Goal: Task Accomplishment & Management: Manage account settings

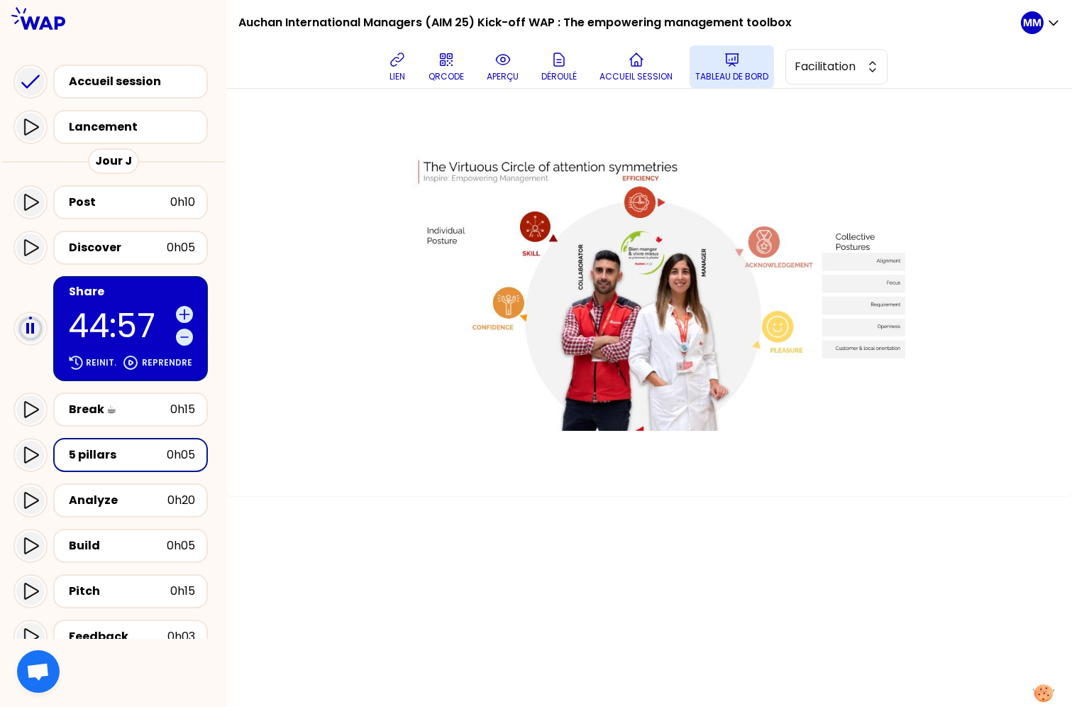
click at [730, 66] on icon at bounding box center [732, 59] width 17 height 17
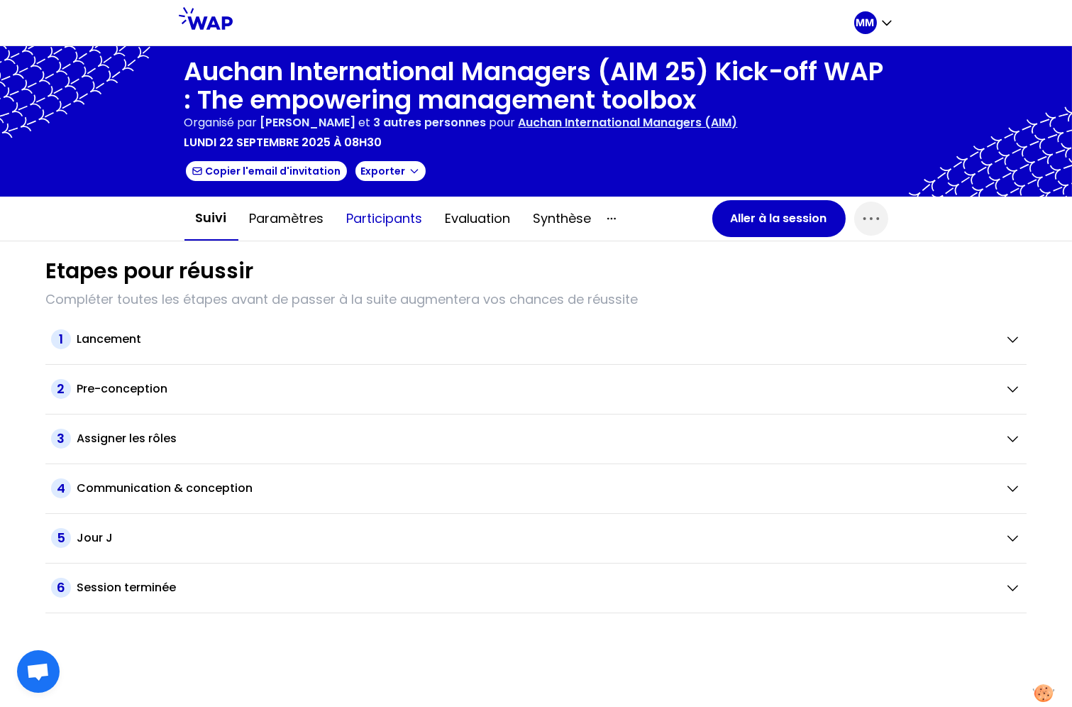
click at [405, 217] on button "Participants" at bounding box center [385, 218] width 99 height 43
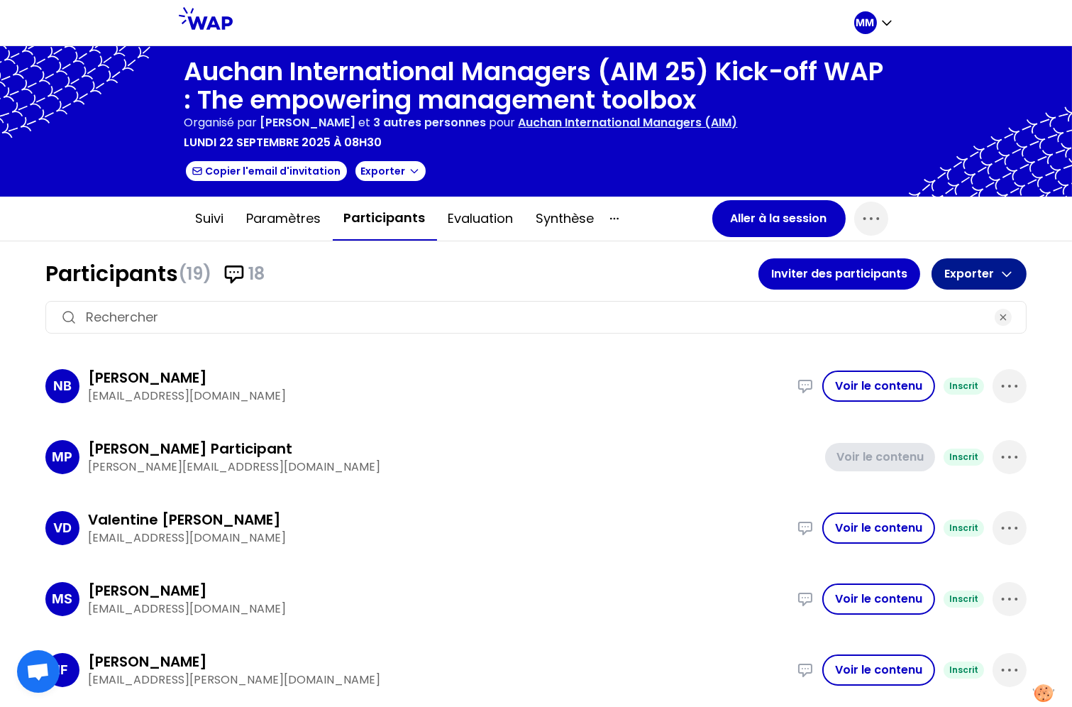
click at [891, 275] on button "Exporter" at bounding box center [979, 273] width 95 height 31
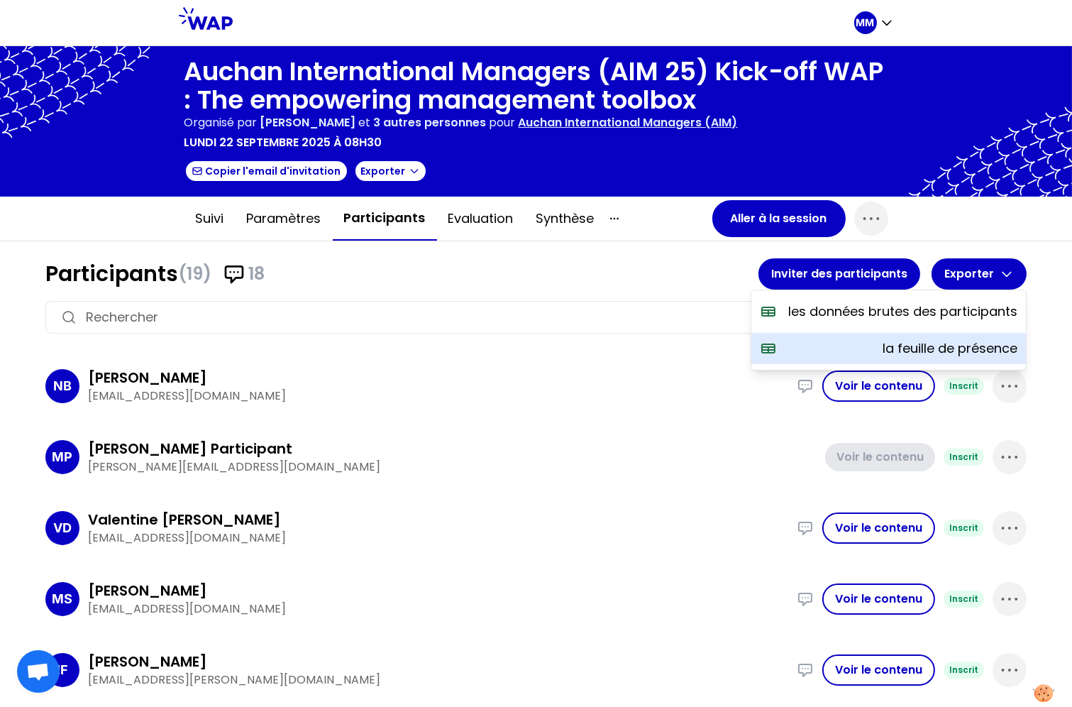
click at [891, 346] on p "la feuille de présence" at bounding box center [950, 349] width 135 height 20
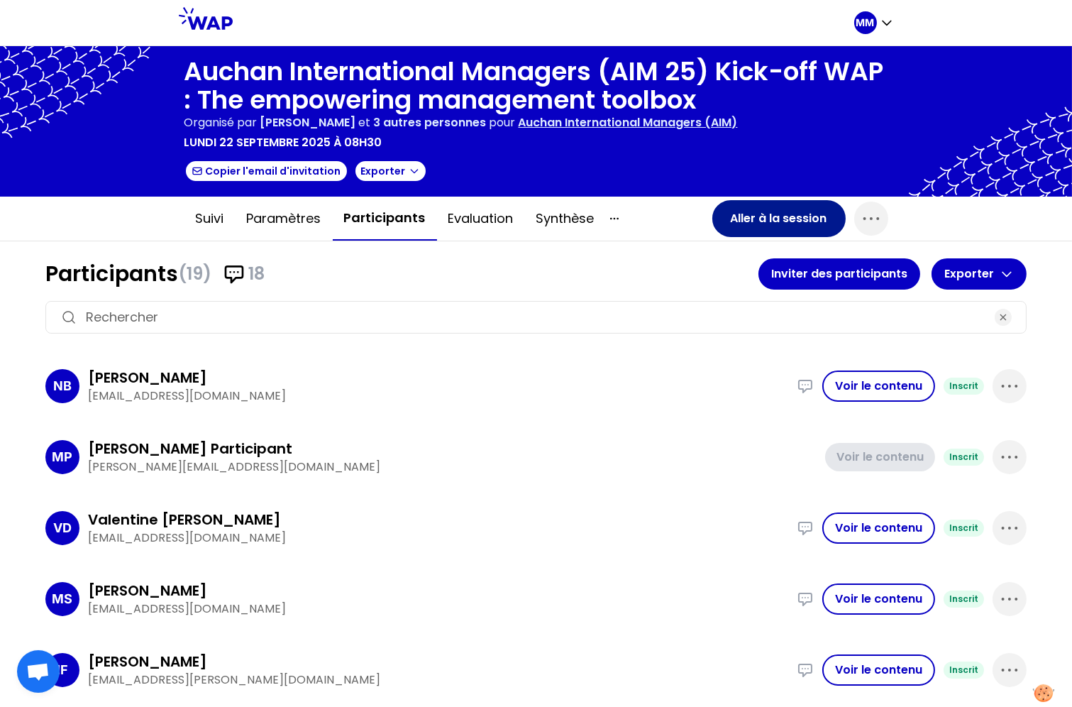
click at [731, 209] on button "Aller à la session" at bounding box center [779, 218] width 133 height 37
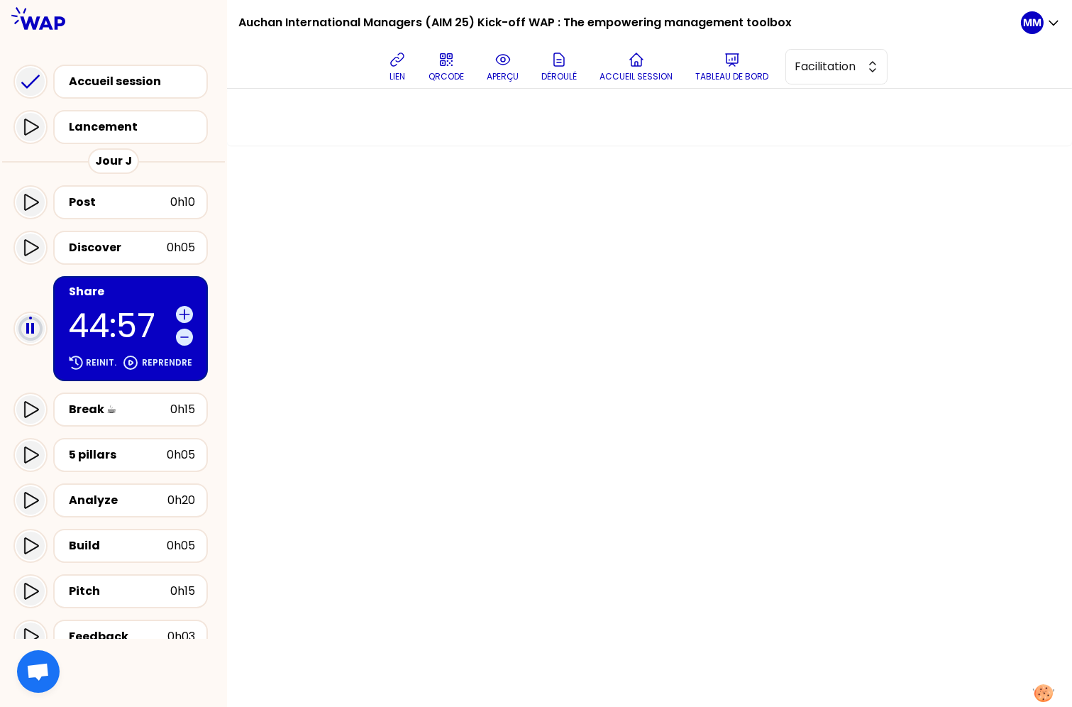
click at [123, 323] on p "44:57" at bounding box center [119, 325] width 102 height 33
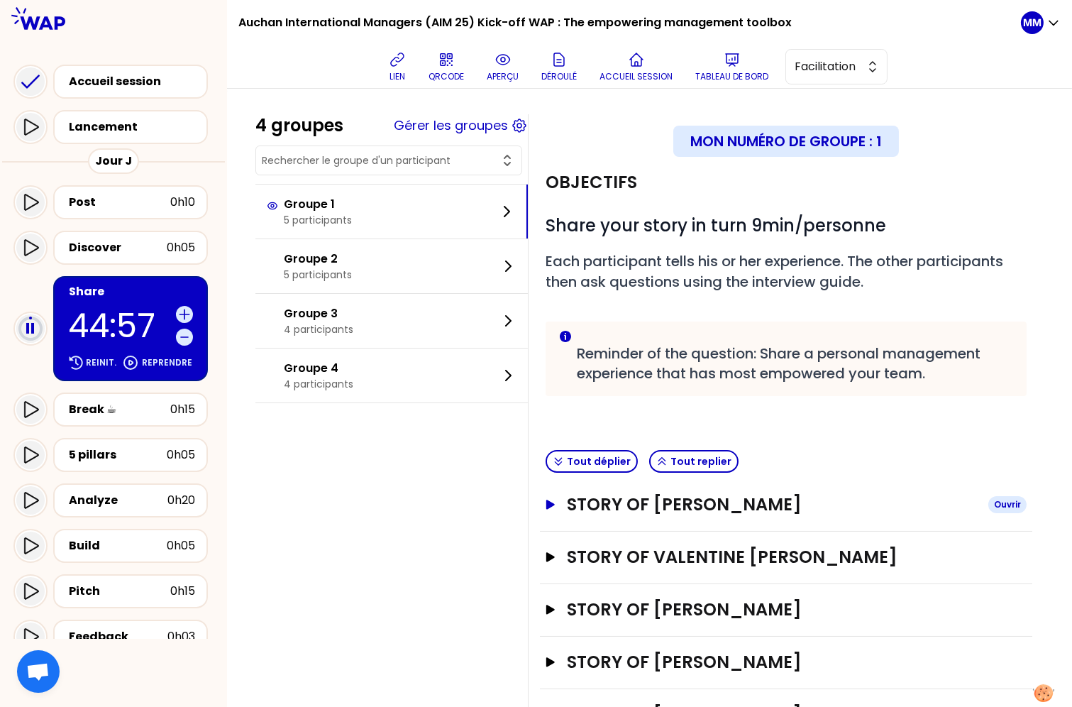
drag, startPoint x: 669, startPoint y: 520, endPoint x: 658, endPoint y: 518, distance: 11.6
click at [669, 516] on h3 "STORY OF Nicolas BALAS" at bounding box center [772, 504] width 410 height 23
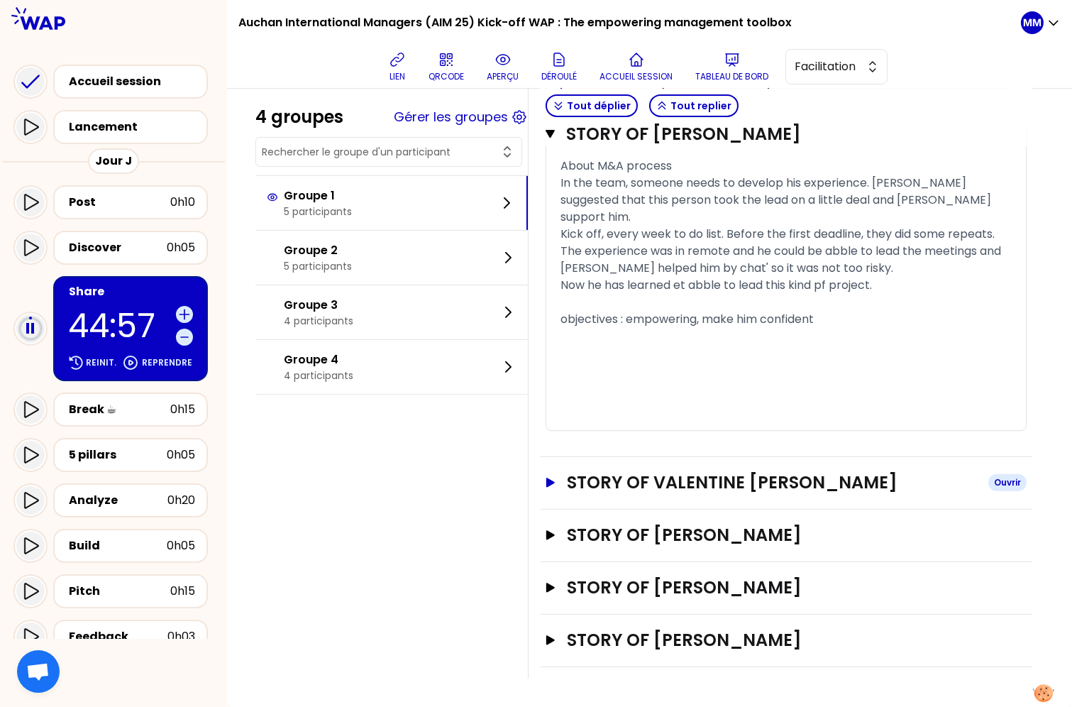
click at [643, 481] on h3 "STORY OF Valentine de Saintignon" at bounding box center [772, 482] width 410 height 23
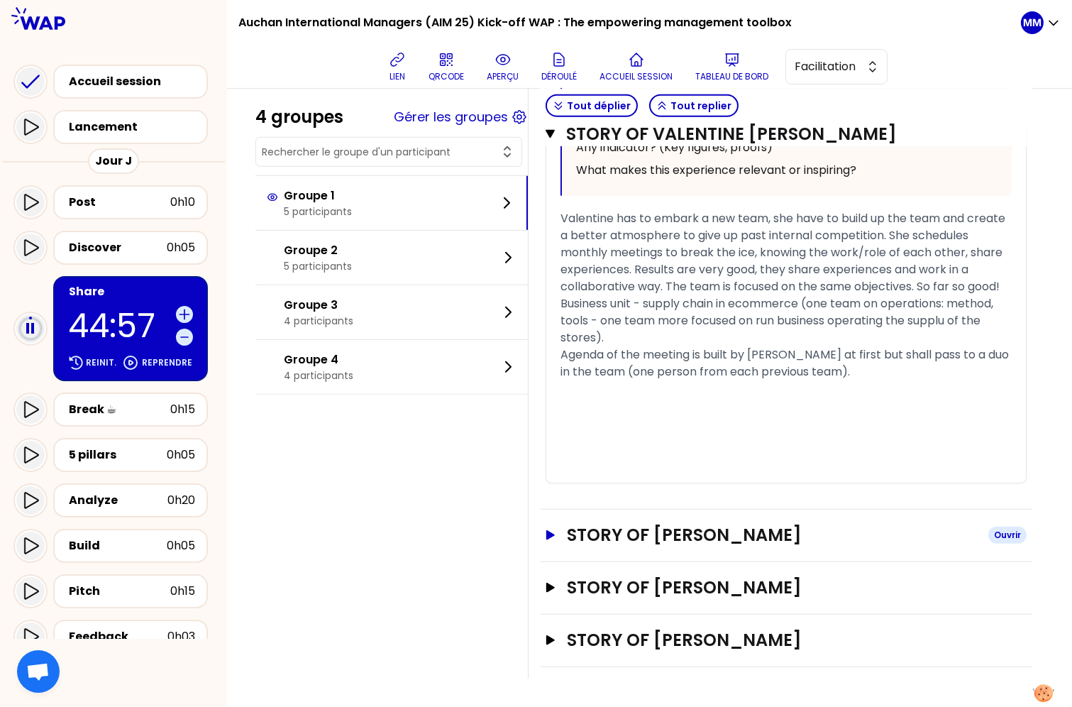
click at [661, 538] on h3 "STORY OF Emilie Berthier" at bounding box center [772, 535] width 410 height 23
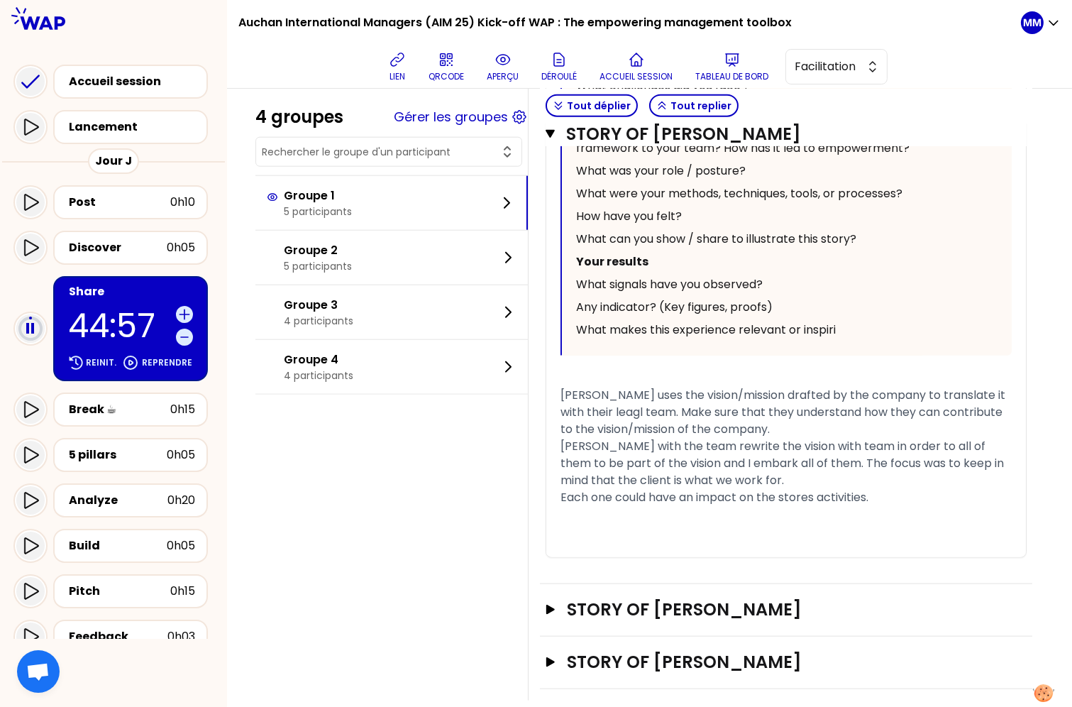
scroll to position [3007, 0]
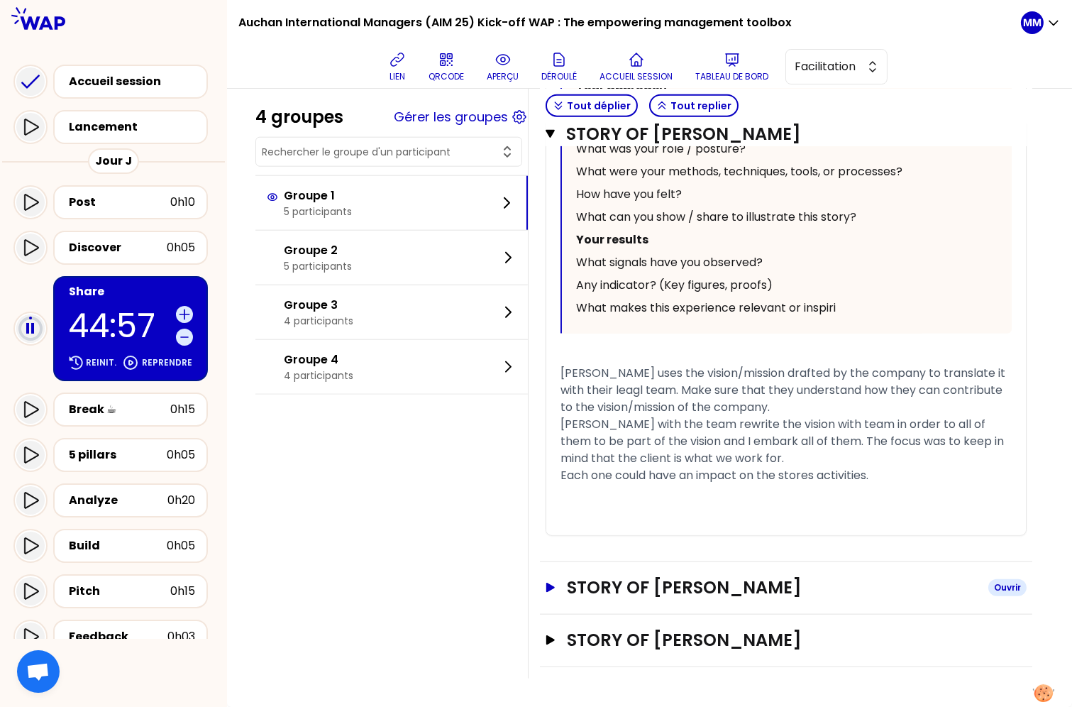
click at [668, 584] on h3 "STORY OF Alexandru Perl" at bounding box center [772, 587] width 410 height 23
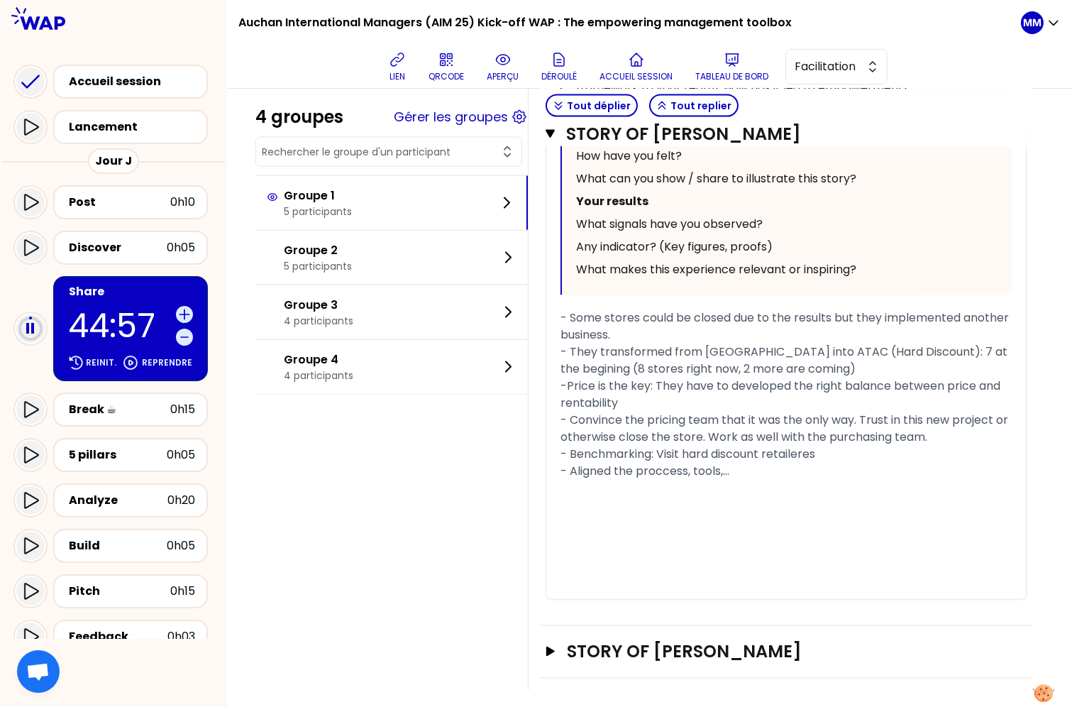
scroll to position [4046, 0]
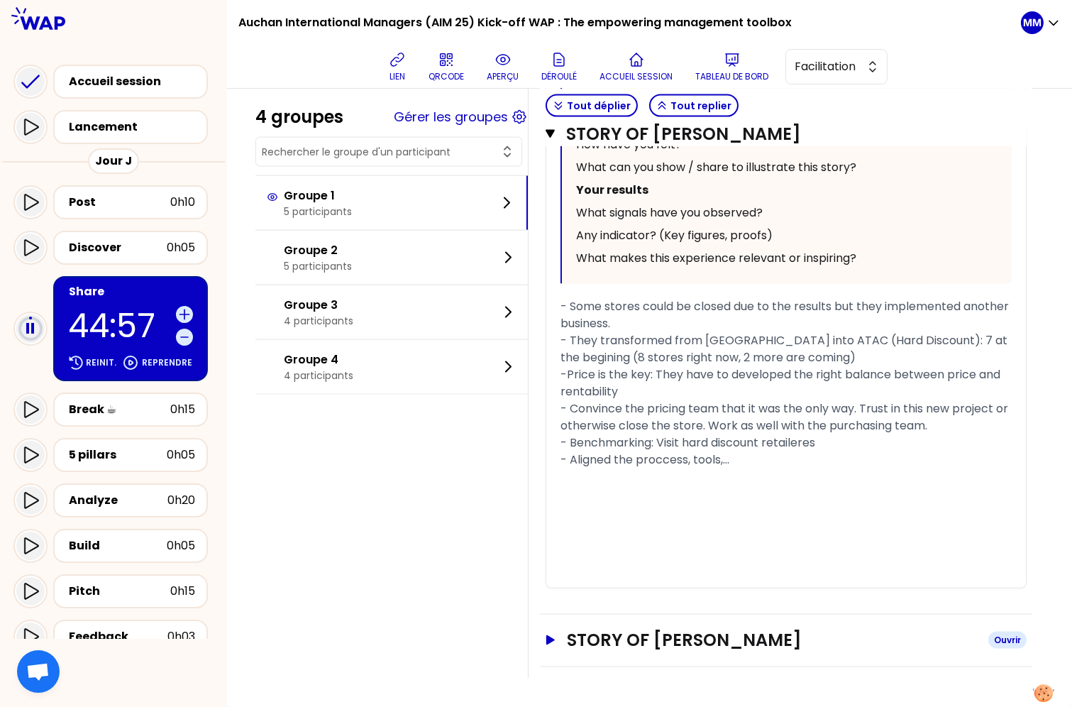
click at [666, 634] on h3 "STORY OF Sergio" at bounding box center [772, 640] width 410 height 23
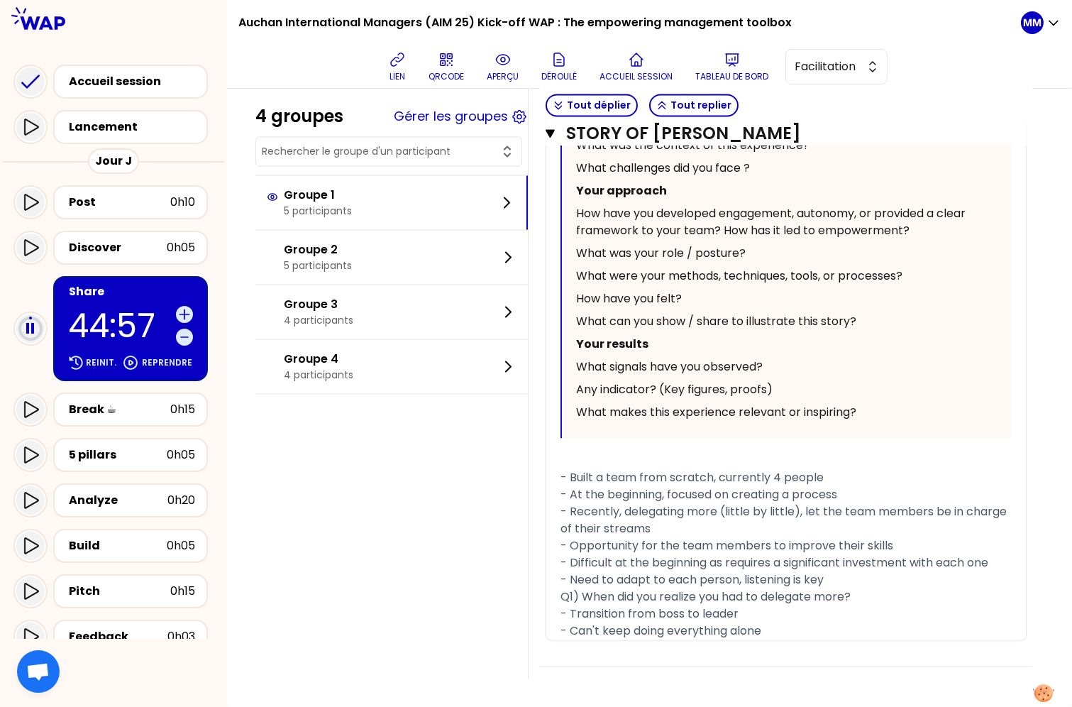
scroll to position [5027, 0]
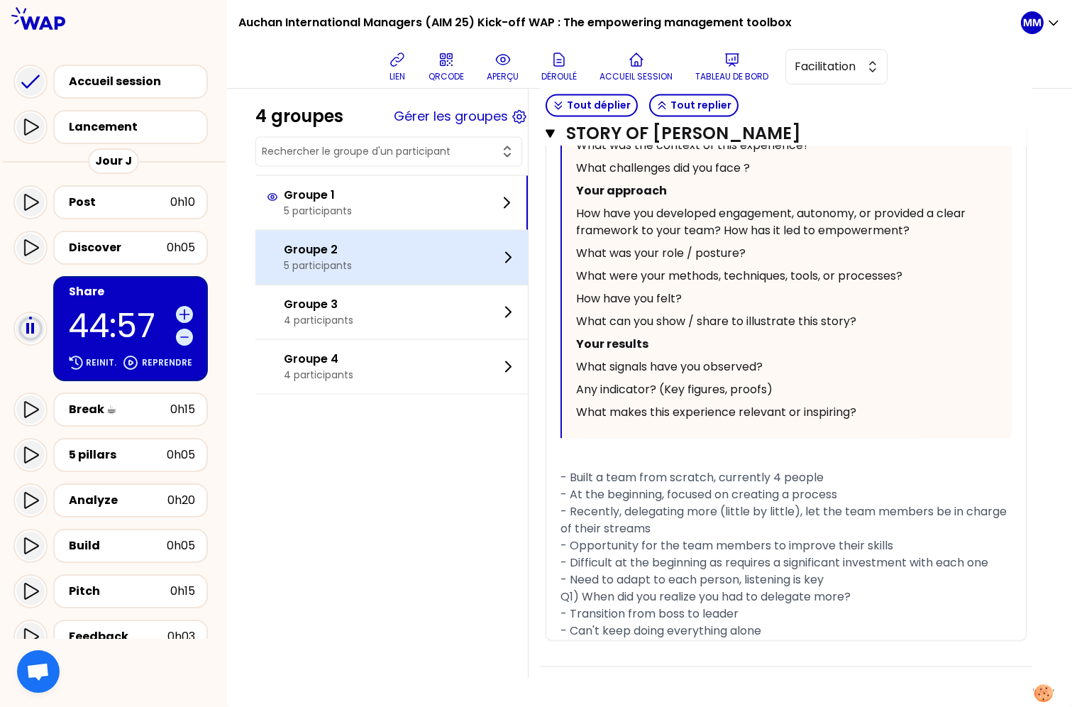
click at [414, 275] on div "Groupe 2 5 participants" at bounding box center [392, 258] width 273 height 54
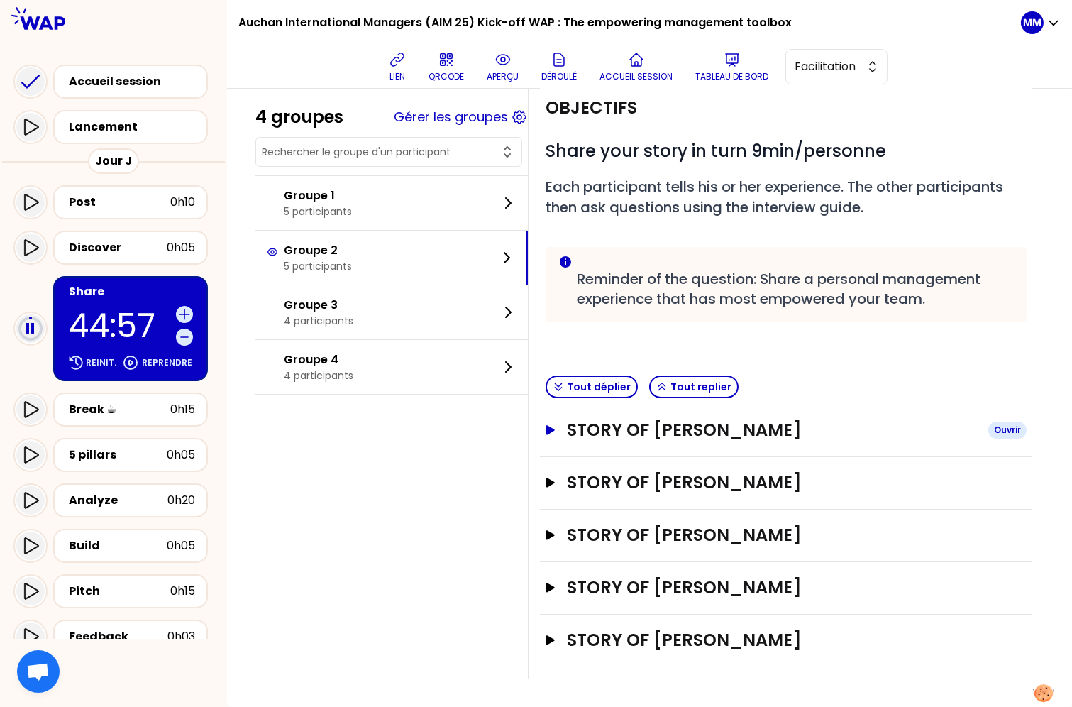
click at [703, 434] on h3 "STORY OF Inês Figueiredo" at bounding box center [772, 430] width 410 height 23
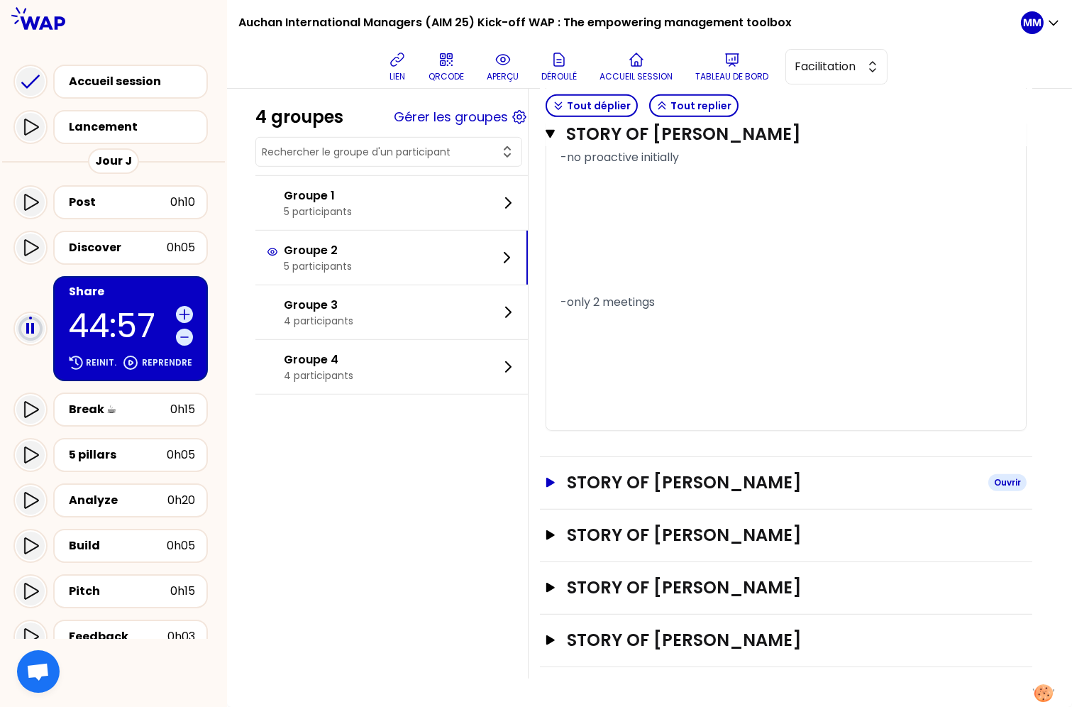
click at [719, 494] on h3 "STORY OF Tiberiu Teleanu" at bounding box center [772, 482] width 410 height 23
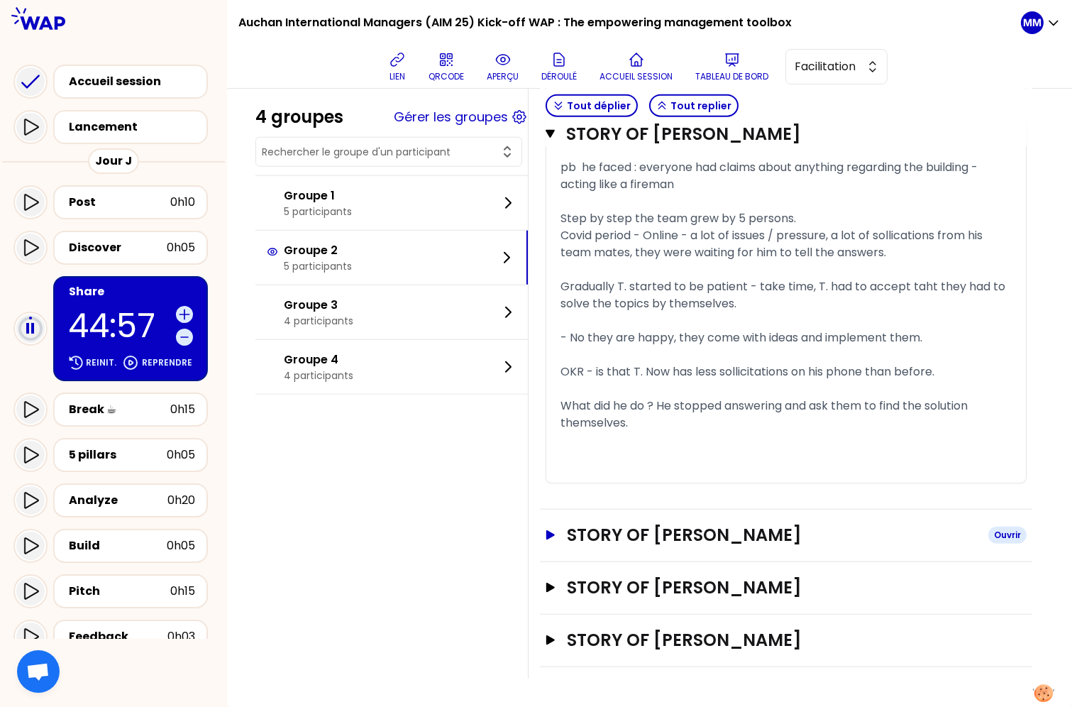
click at [720, 531] on h3 "STORY OF Justine IM" at bounding box center [772, 535] width 410 height 23
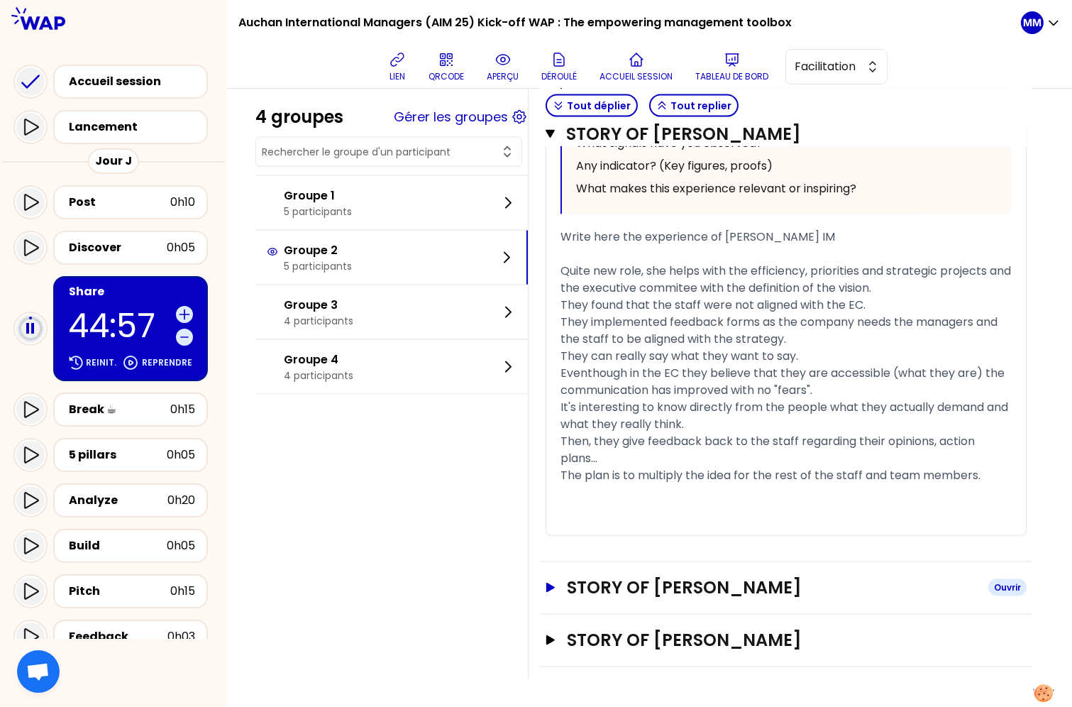
click at [715, 585] on h3 "STORY OF Carmen" at bounding box center [772, 587] width 410 height 23
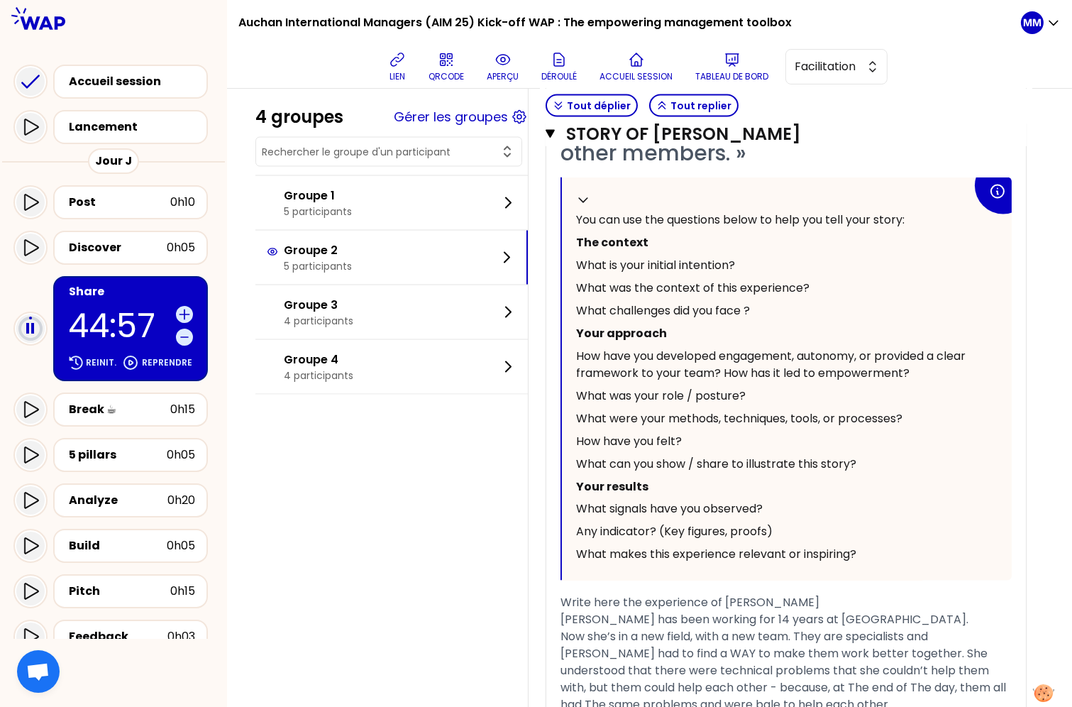
scroll to position [4832, 0]
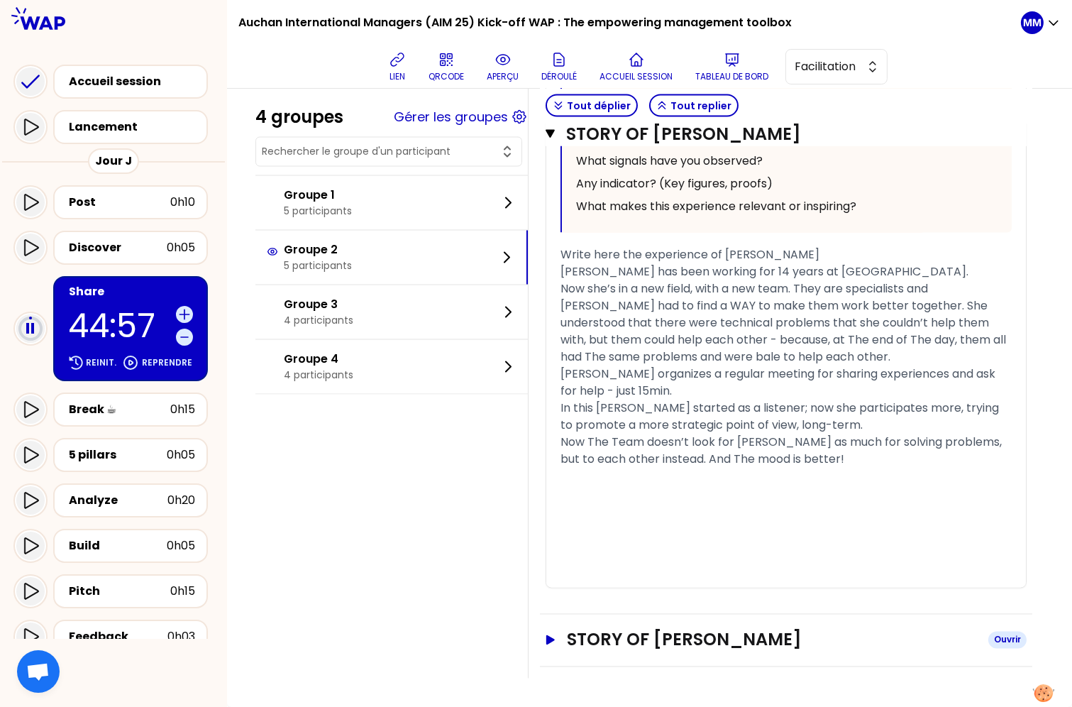
click at [728, 647] on h3 "STORY OF Catarina Rosado" at bounding box center [772, 640] width 410 height 23
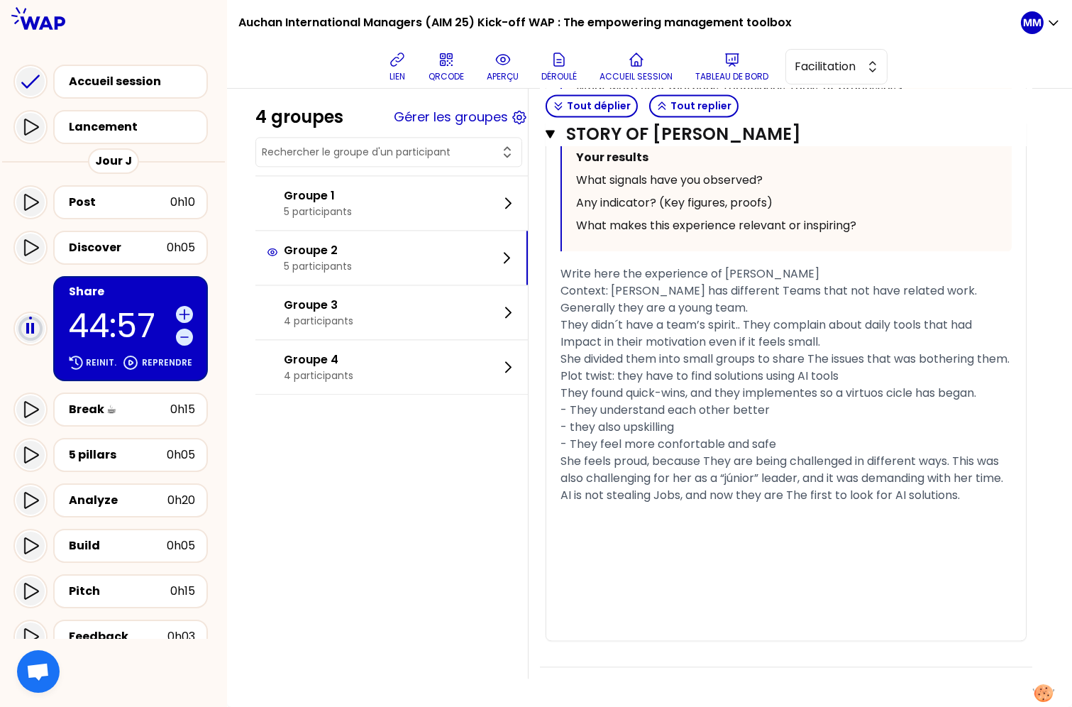
scroll to position [6045, 0]
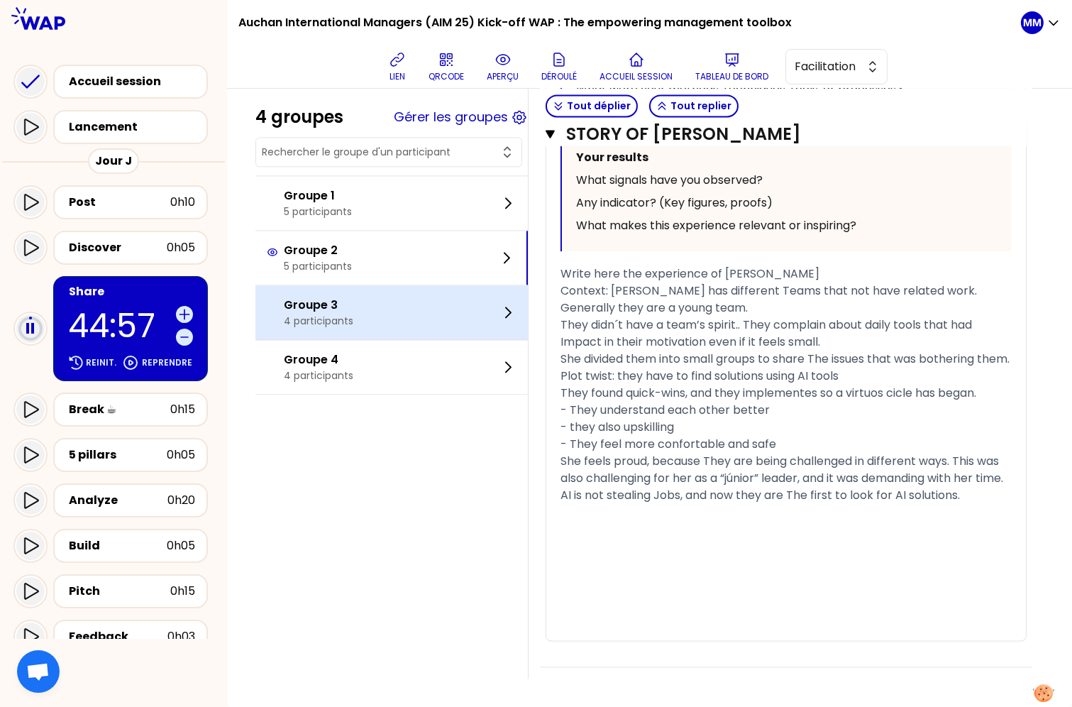
drag, startPoint x: 367, startPoint y: 312, endPoint x: 417, endPoint y: 312, distance: 50.4
click at [367, 311] on div "Groupe 3 4 participants" at bounding box center [392, 312] width 273 height 54
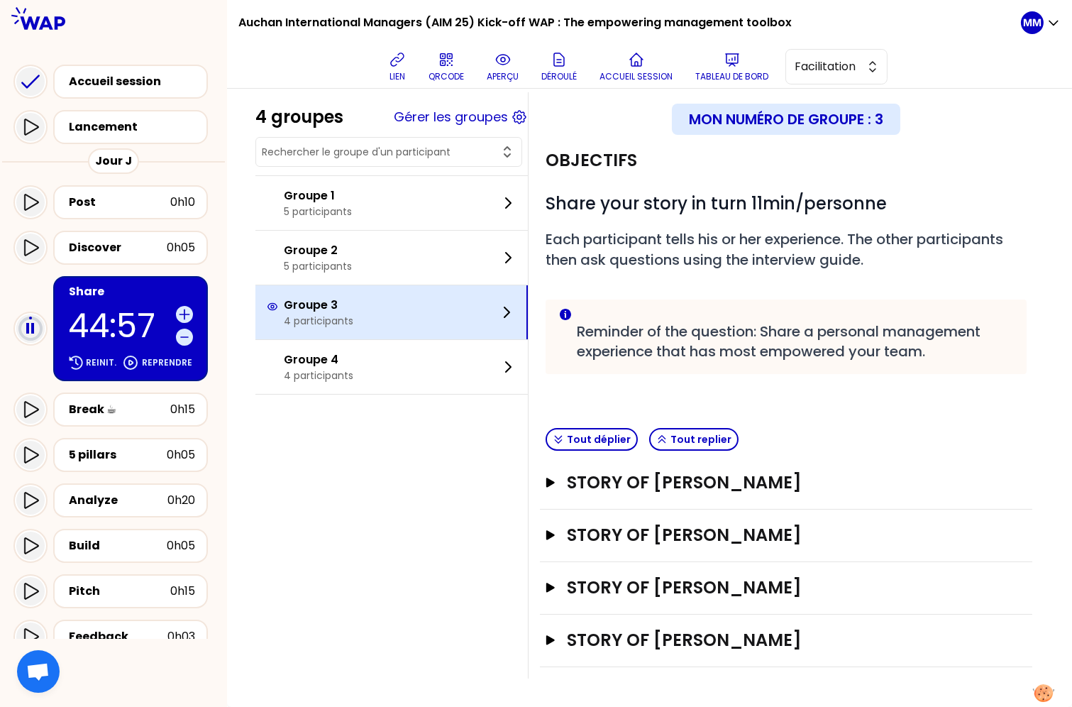
scroll to position [40, 0]
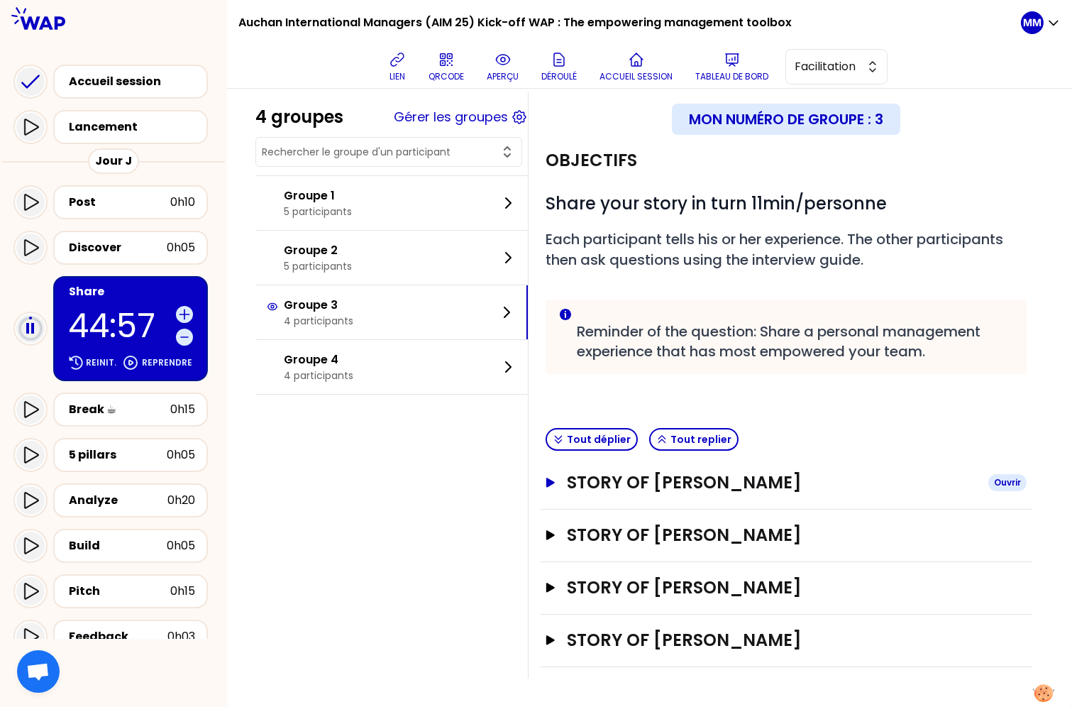
click at [735, 481] on h3 "STORY OF Monica Soare" at bounding box center [772, 482] width 410 height 23
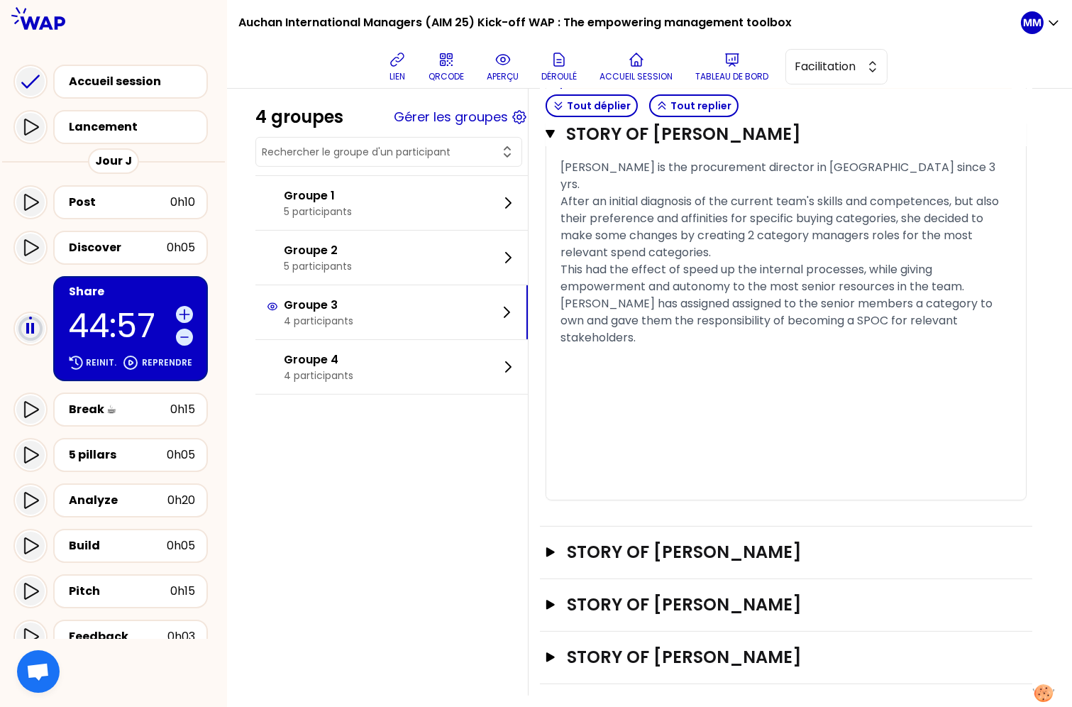
scroll to position [1130, 0]
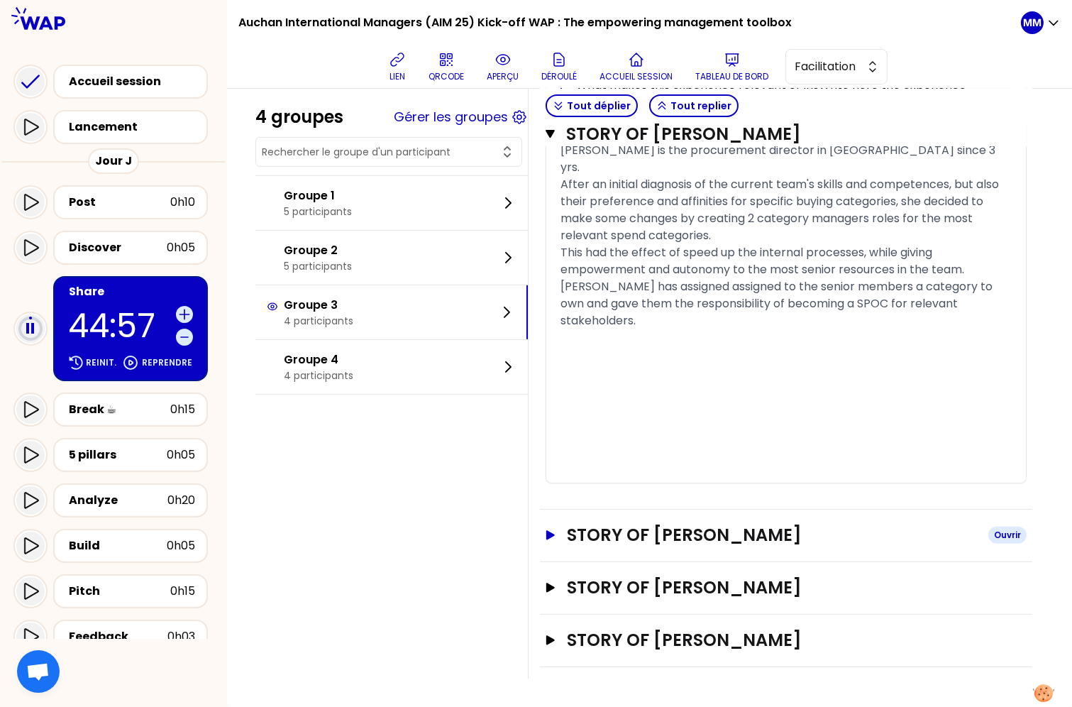
click at [739, 537] on h3 "STORY OF Veronika" at bounding box center [772, 535] width 410 height 23
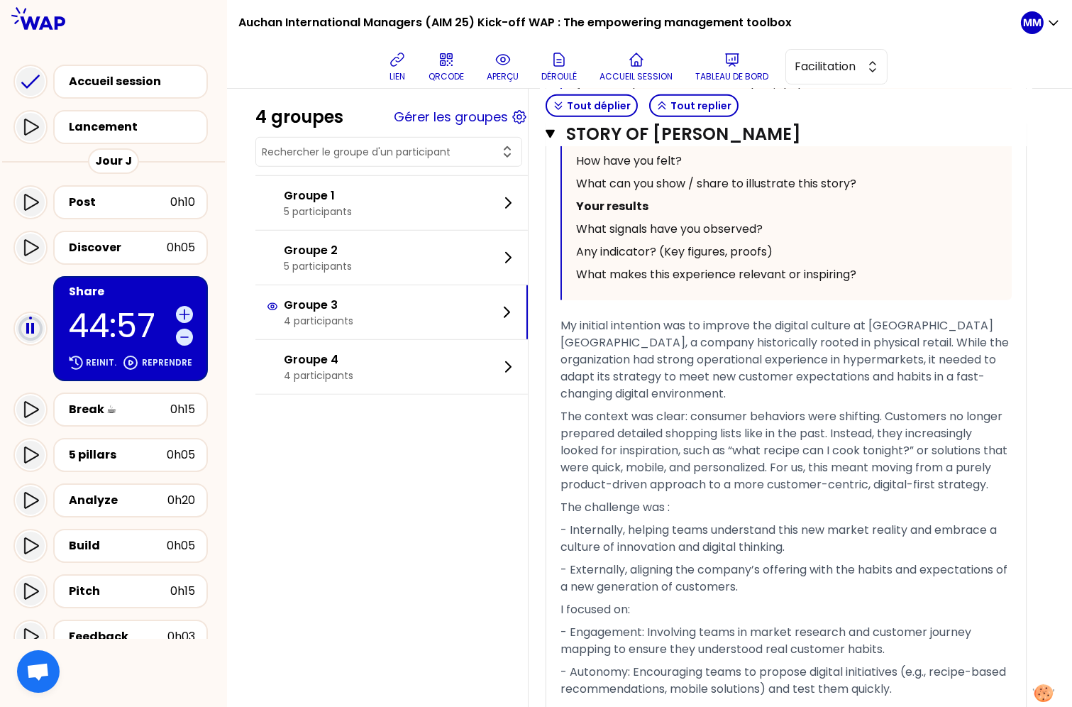
scroll to position [2207, 0]
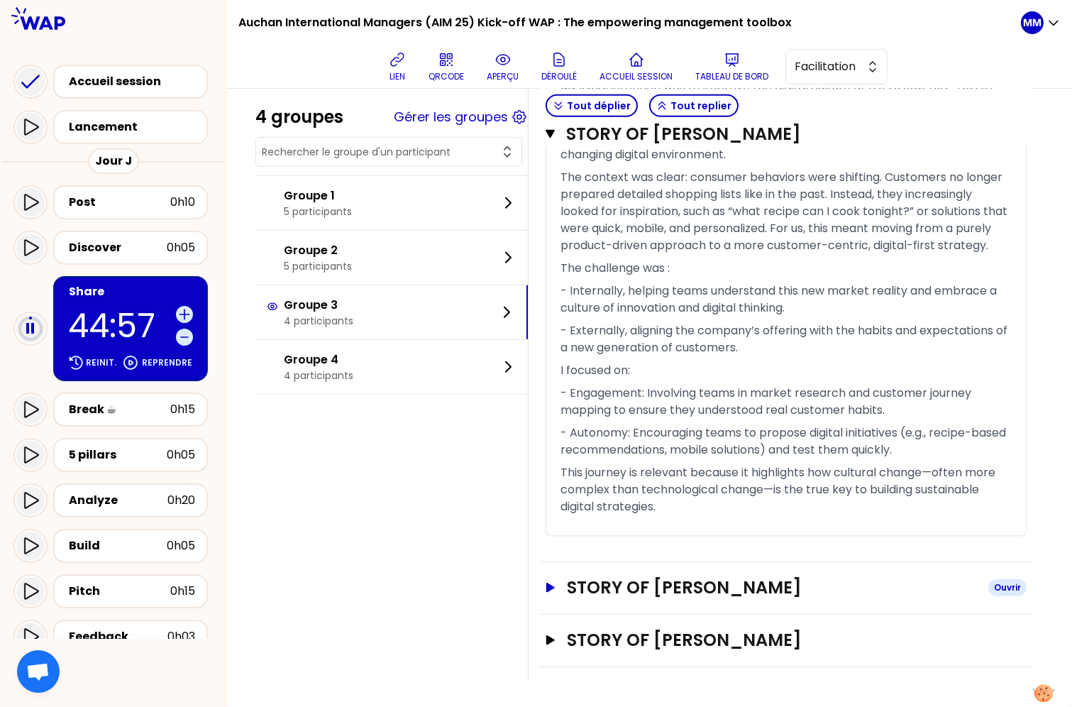
click at [748, 596] on h3 "STORY OF Mahdi Boukennat" at bounding box center [772, 587] width 410 height 23
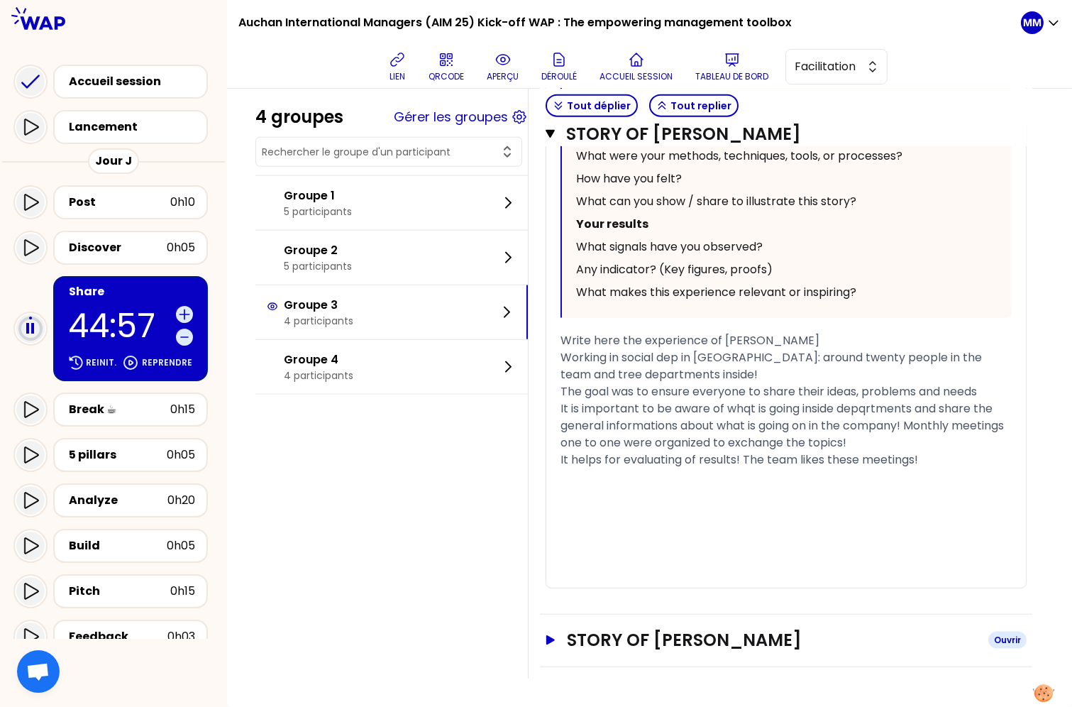
click at [732, 635] on h3 "STORY OF Ruslan" at bounding box center [772, 640] width 410 height 23
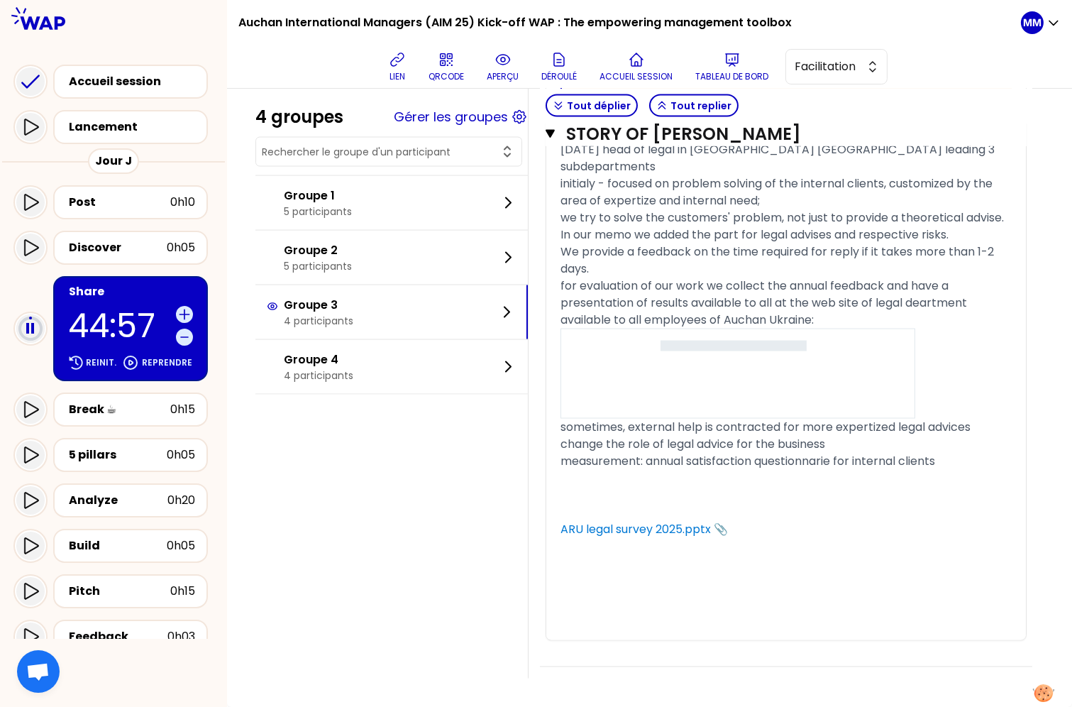
scroll to position [4274, 0]
drag, startPoint x: 759, startPoint y: 576, endPoint x: 556, endPoint y: 574, distance: 203.0
click at [552, 573] on div "STORY OF Ruslan Fermer T1 T2 Exporter sauvegardé « I oriented my legal team for…" at bounding box center [786, 73] width 493 height 1190
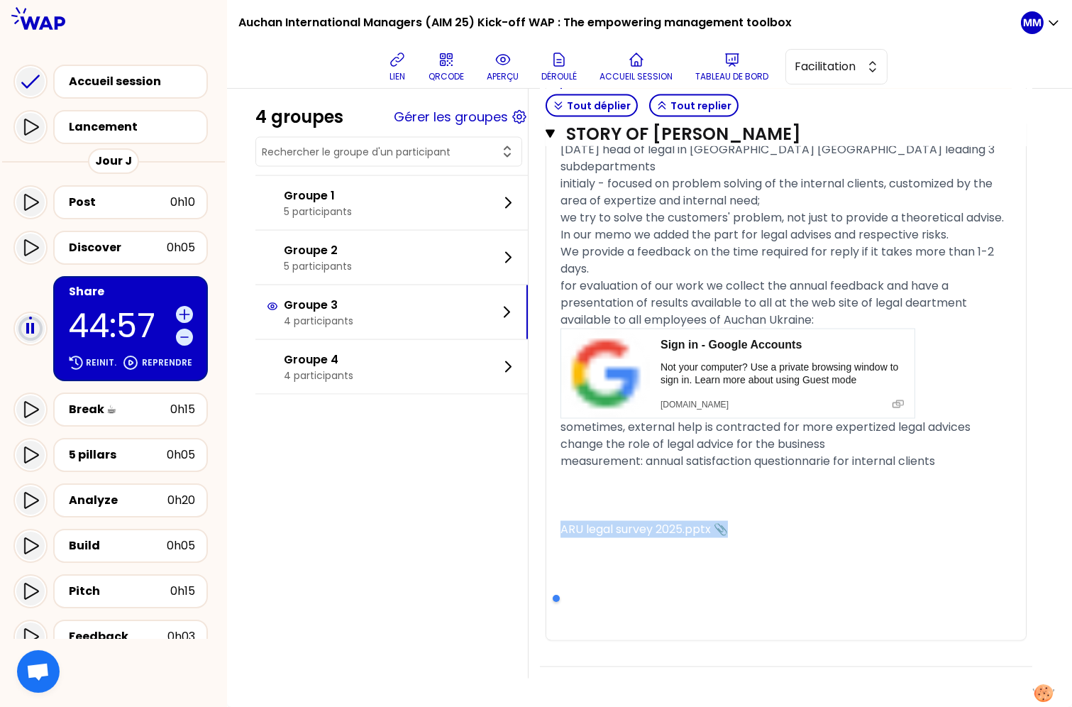
copy div "﻿ ARU legal survey 2025.pptx 📎"
click at [689, 537] on span "ARU legal survey 2025.pptx 📎" at bounding box center [645, 529] width 168 height 16
click at [657, 537] on span "ARU legal survey 2025.pptx 📎" at bounding box center [645, 529] width 168 height 16
drag, startPoint x: 710, startPoint y: 578, endPoint x: 724, endPoint y: 578, distance: 14.2
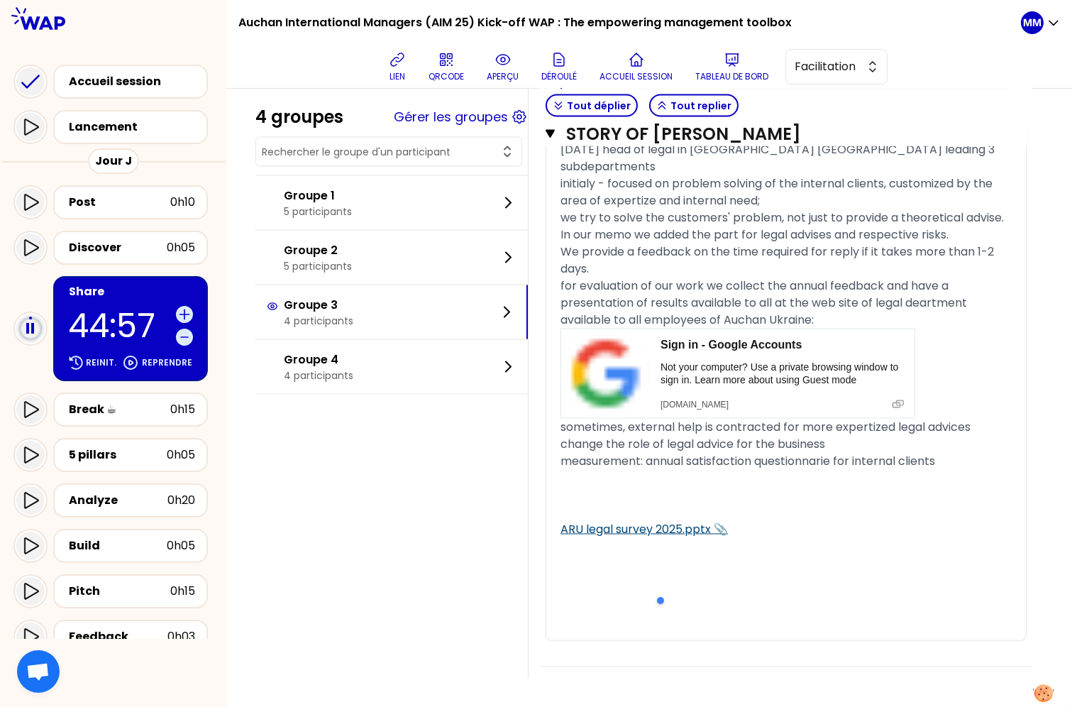
click at [710, 537] on span "ARU legal survey 2025.pptx 📎" at bounding box center [645, 529] width 168 height 16
drag, startPoint x: 737, startPoint y: 577, endPoint x: 697, endPoint y: 579, distance: 40.5
click at [728, 537] on span "ARU legal survey 2025.pptx 📎" at bounding box center [645, 529] width 168 height 16
click at [693, 537] on span "ARU legal survey 2025.pptx 📎" at bounding box center [645, 529] width 168 height 16
click at [682, 537] on span "ARU legal survey 2025.pptx 📎" at bounding box center [645, 529] width 168 height 16
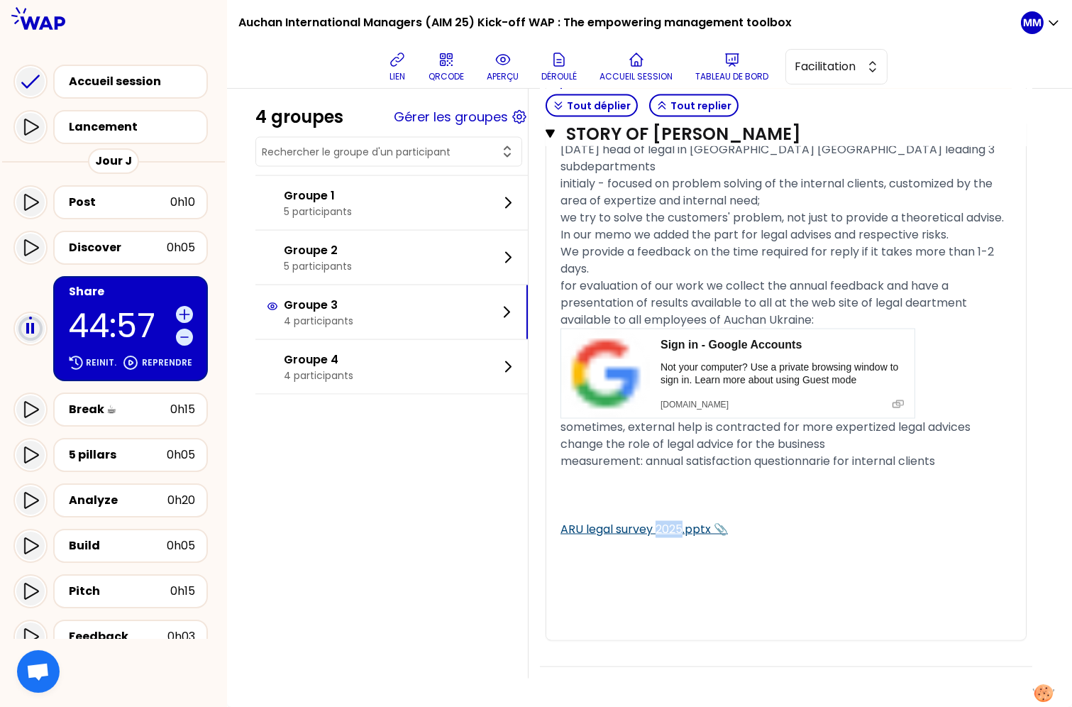
click at [682, 537] on span "ARU legal survey 2025.pptx 📎" at bounding box center [645, 529] width 168 height 16
click at [673, 537] on span "ARU legal survey 2025.pptx 📎" at bounding box center [645, 529] width 168 height 16
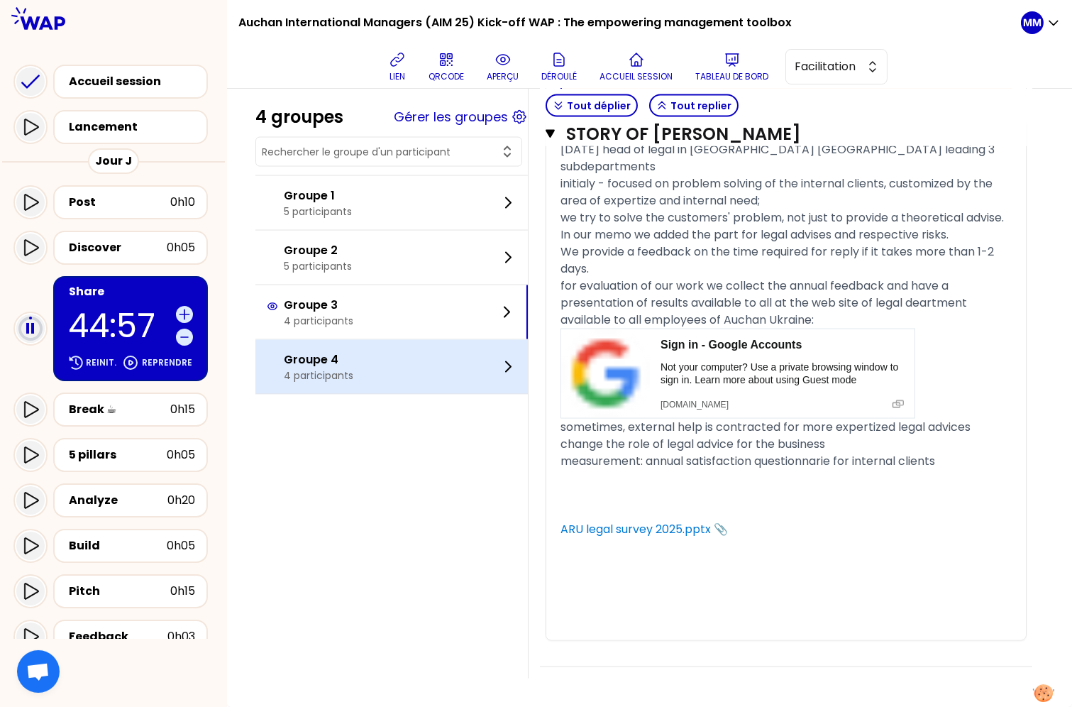
drag, startPoint x: 311, startPoint y: 361, endPoint x: 324, endPoint y: 366, distance: 13.5
click at [311, 361] on p "Groupe 4" at bounding box center [319, 359] width 70 height 17
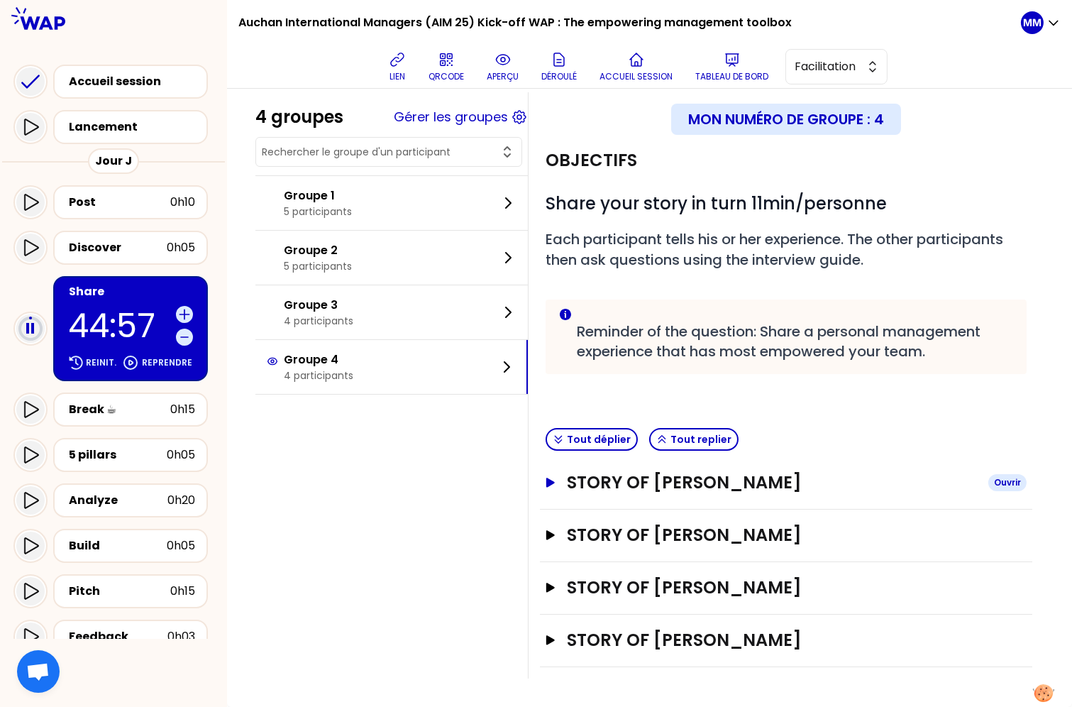
click at [723, 485] on h3 "STORY OF SCHENCKE FREDERIC" at bounding box center [772, 482] width 410 height 23
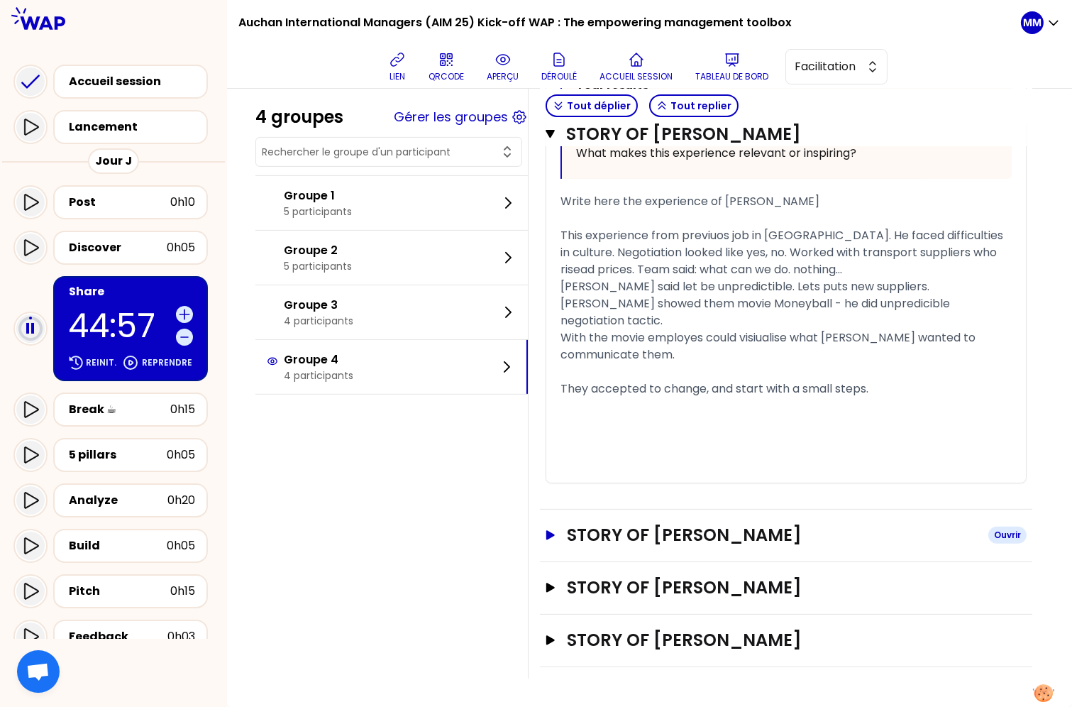
click at [717, 539] on h3 "STORY OF Assietou Dramé" at bounding box center [772, 535] width 410 height 23
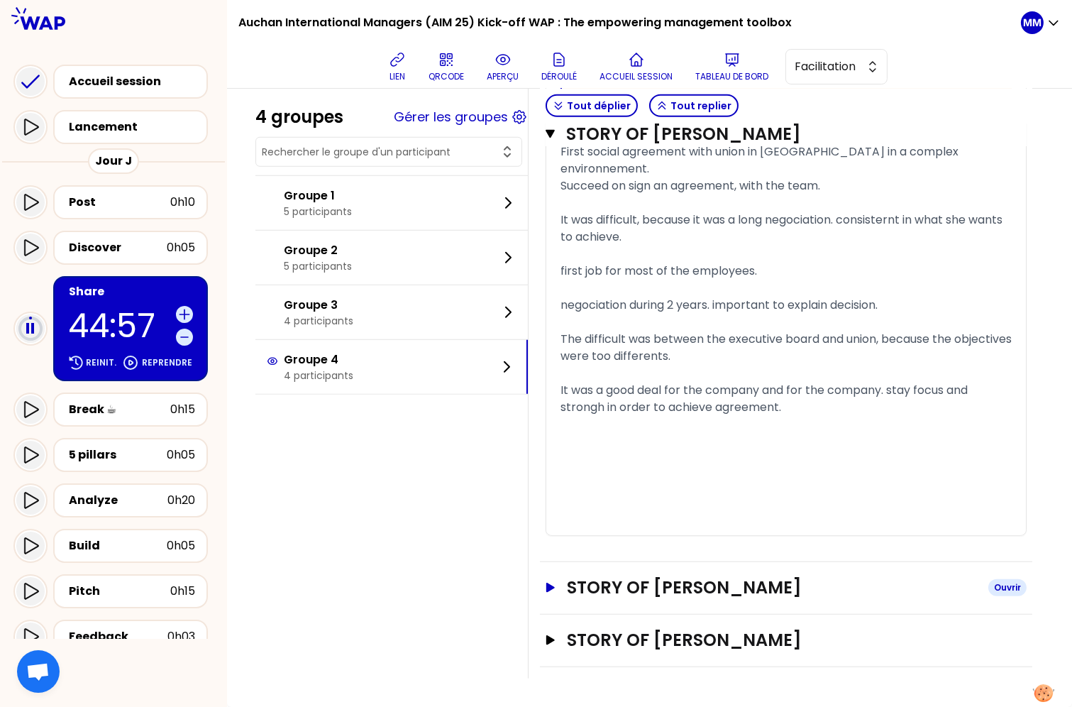
click at [745, 582] on h3 "STORY OF FRANCOIS DUCROCQ" at bounding box center [772, 587] width 410 height 23
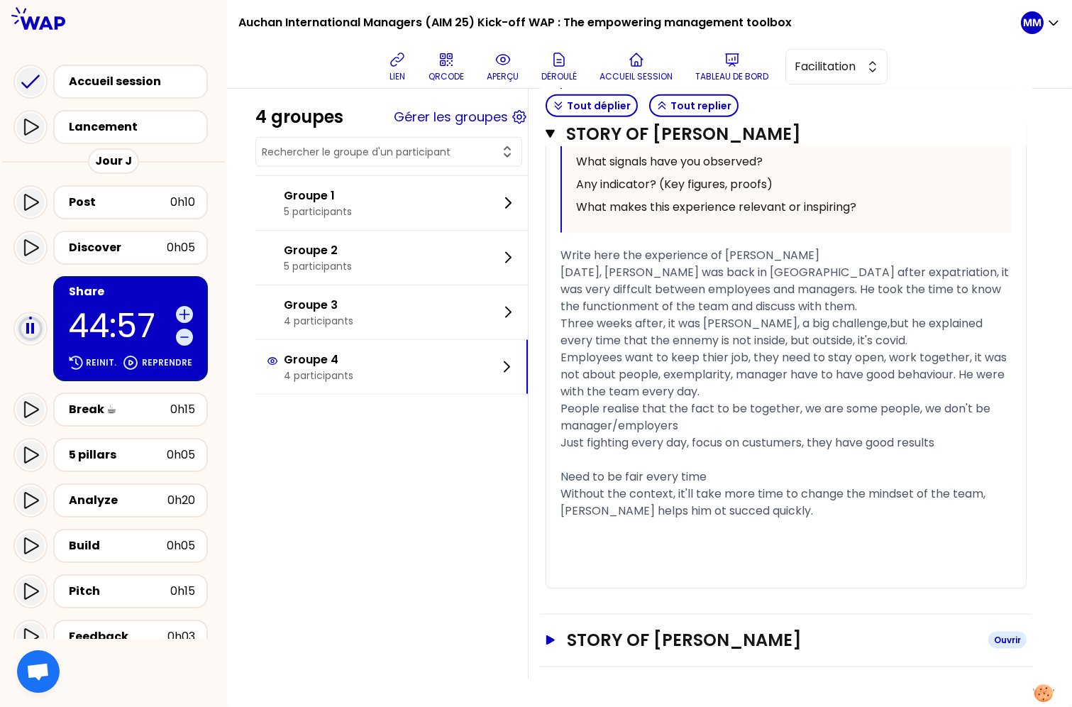
click at [711, 629] on h3 "STORY OF Anna" at bounding box center [772, 640] width 410 height 23
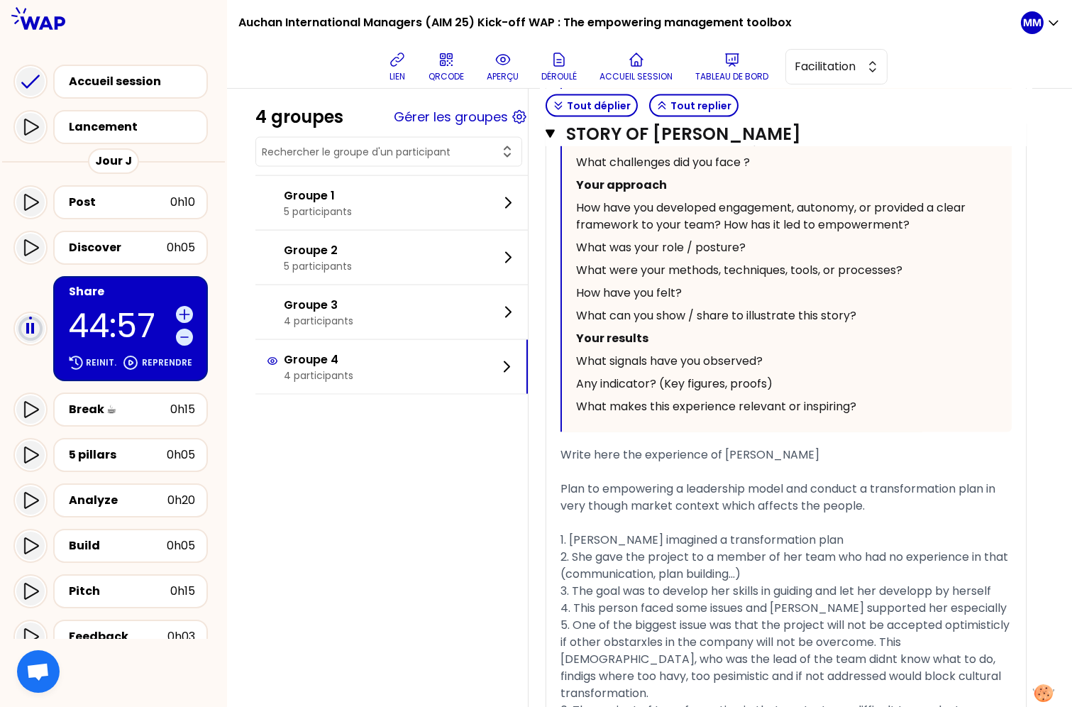
scroll to position [4303, 0]
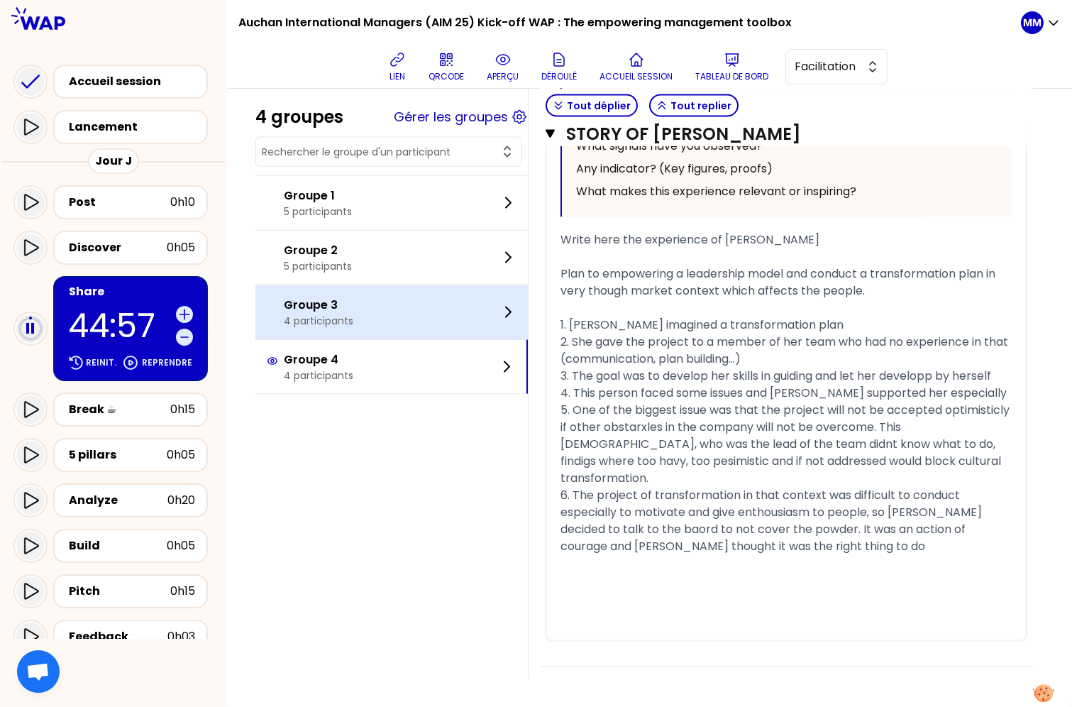
drag, startPoint x: 372, startPoint y: 327, endPoint x: 373, endPoint y: 339, distance: 11.4
click at [372, 327] on div "Groupe 3 4 participants" at bounding box center [392, 312] width 273 height 54
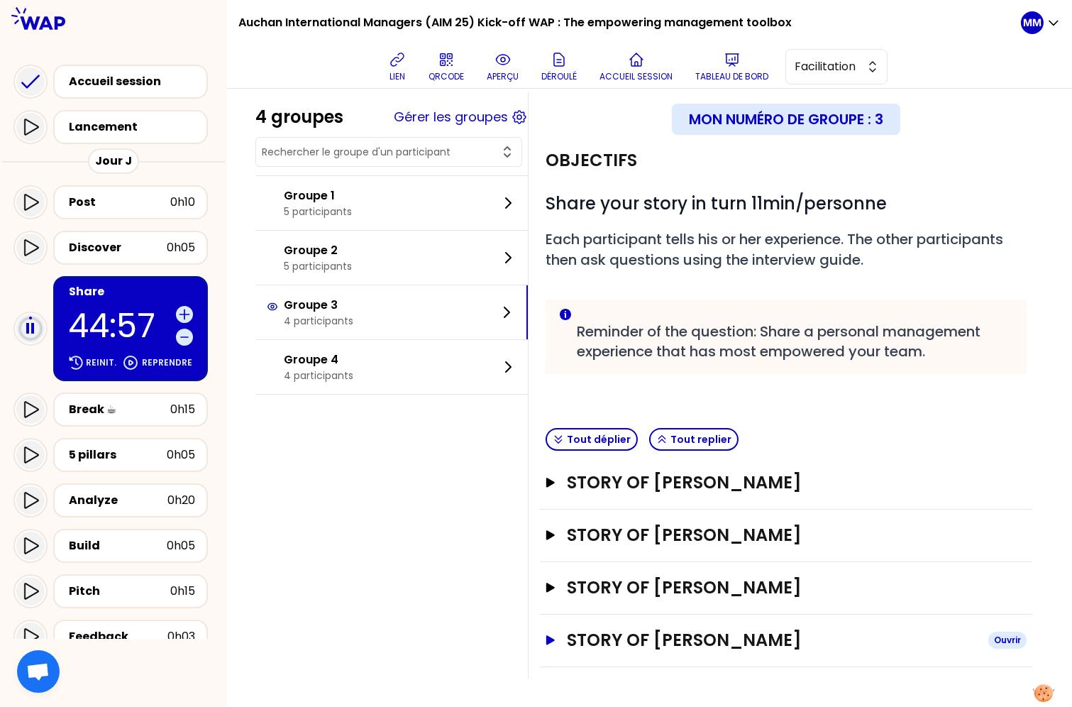
click at [714, 637] on h3 "STORY OF Ruslan" at bounding box center [772, 640] width 410 height 23
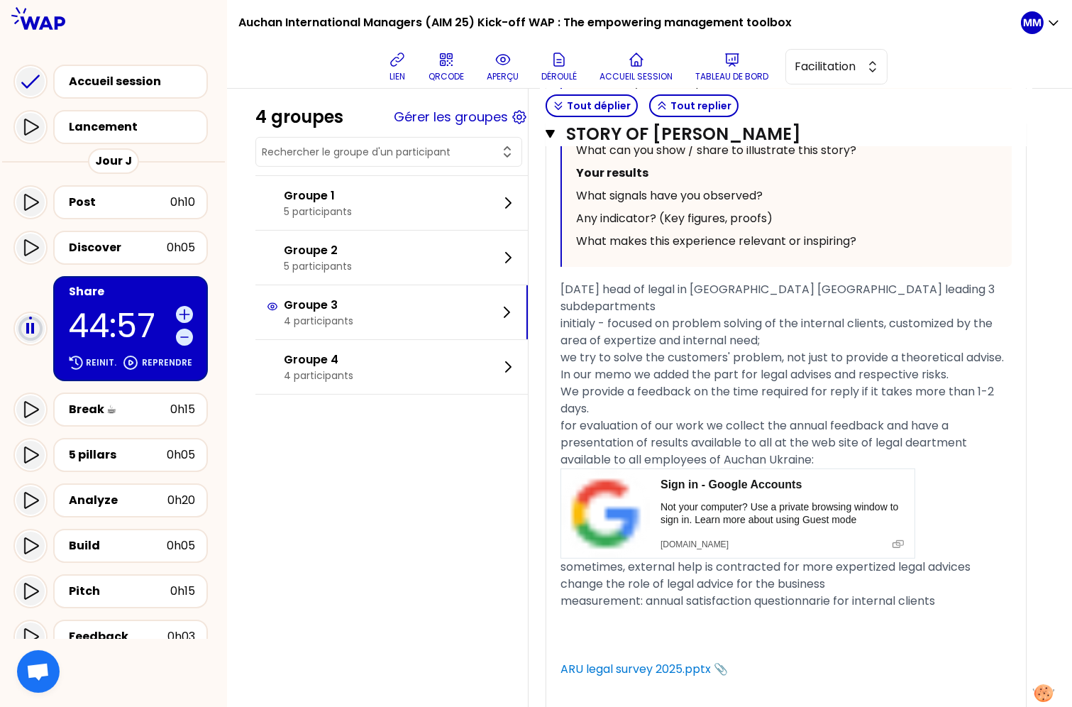
scroll to position [1178, 0]
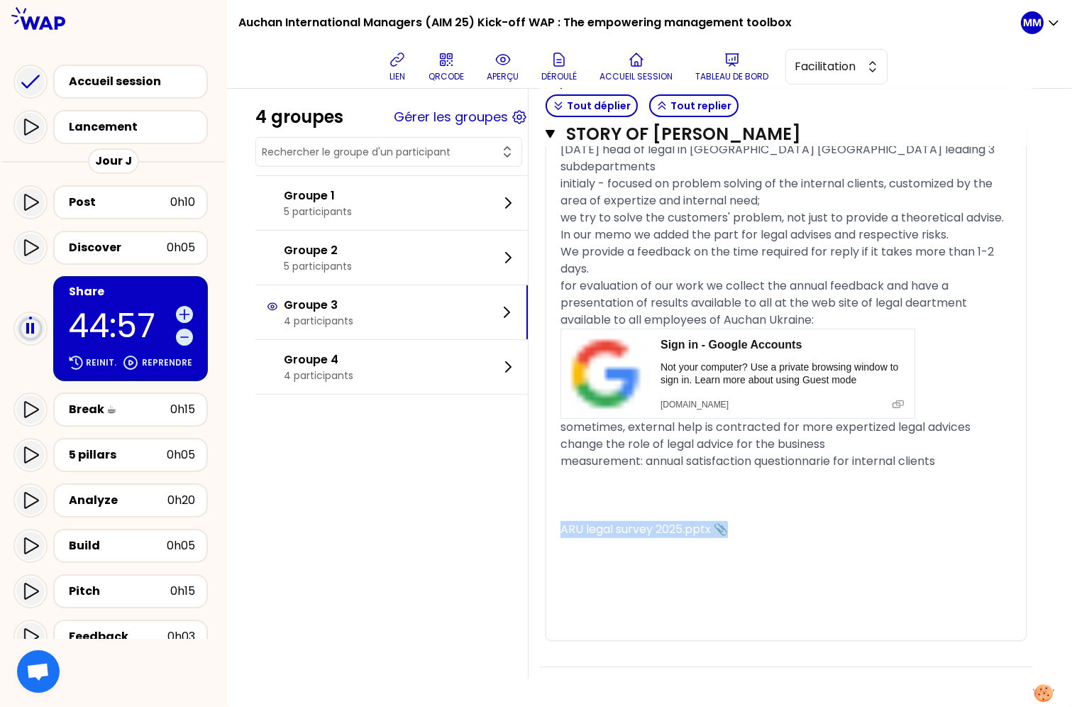
drag, startPoint x: 743, startPoint y: 532, endPoint x: 502, endPoint y: 521, distance: 241.6
copy div "﻿ ARU legal survey 2025.pptx 📎"
click at [119, 452] on div "5 pillars" at bounding box center [118, 454] width 98 height 17
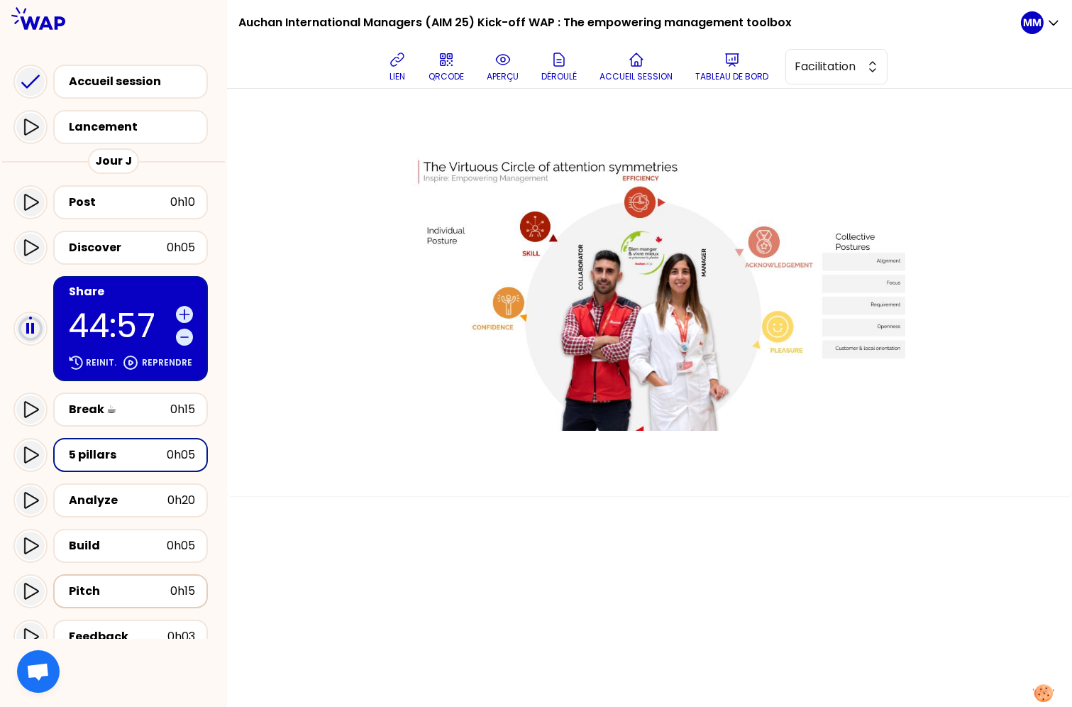
click at [138, 588] on div "Pitch" at bounding box center [119, 591] width 101 height 17
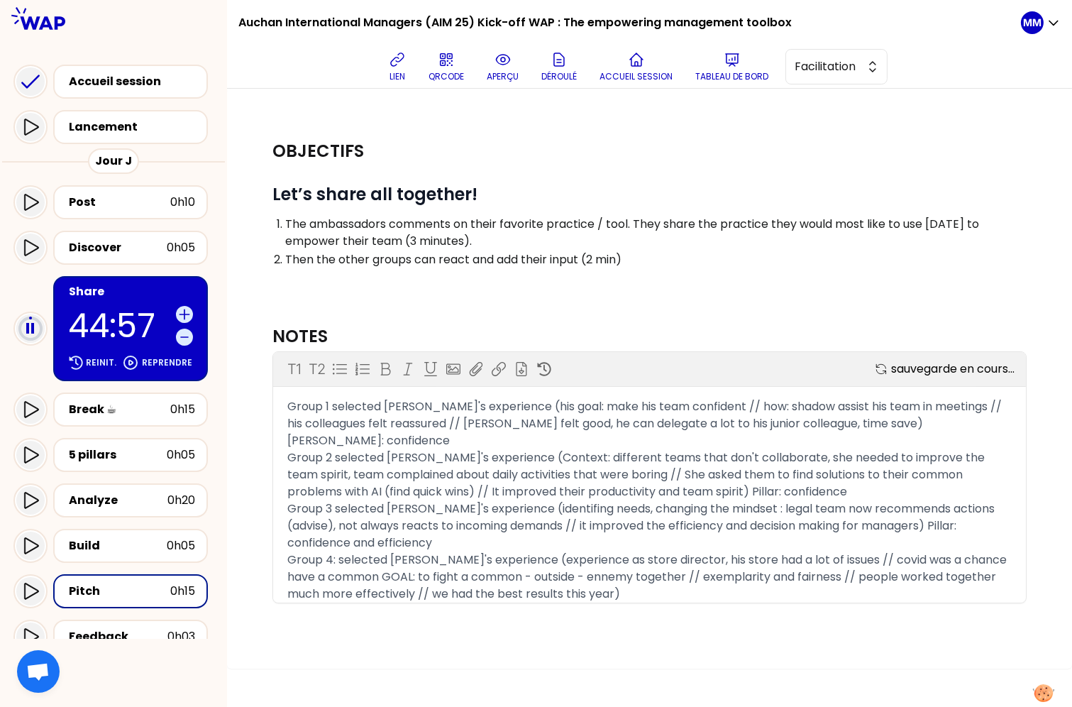
click at [489, 481] on span "Group 2 selected Carmen's experience (Context: different teams that don't colla…" at bounding box center [637, 474] width 701 height 50
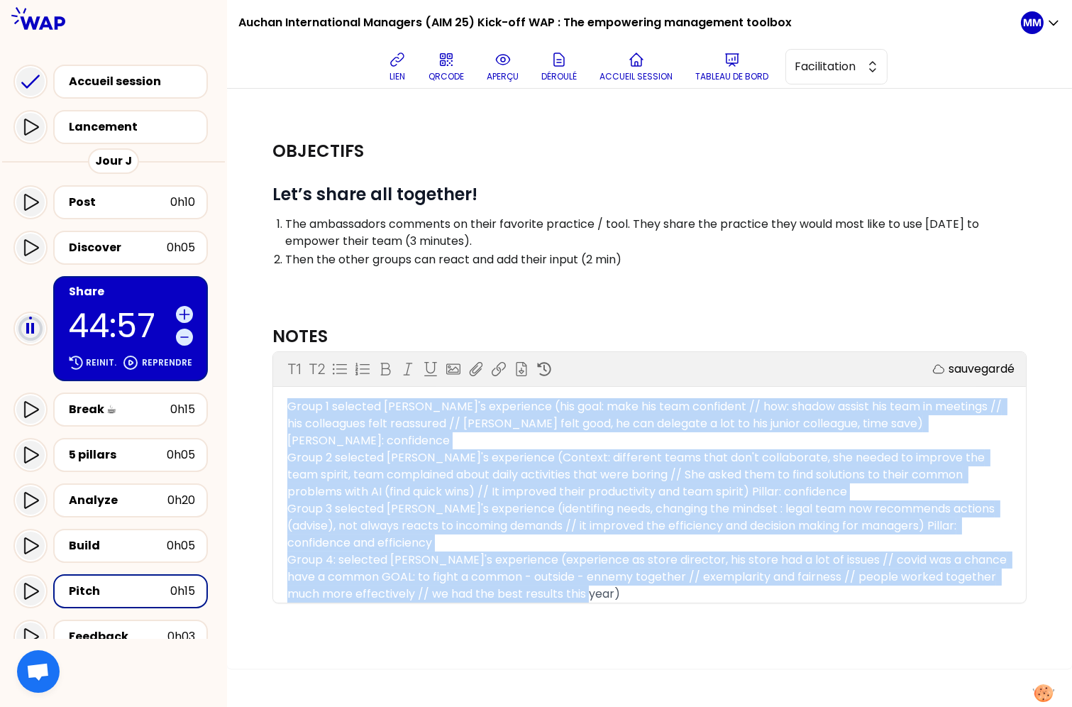
copy div "Group 1 selected Nicolas's experience (his goal: make his team confident // how…"
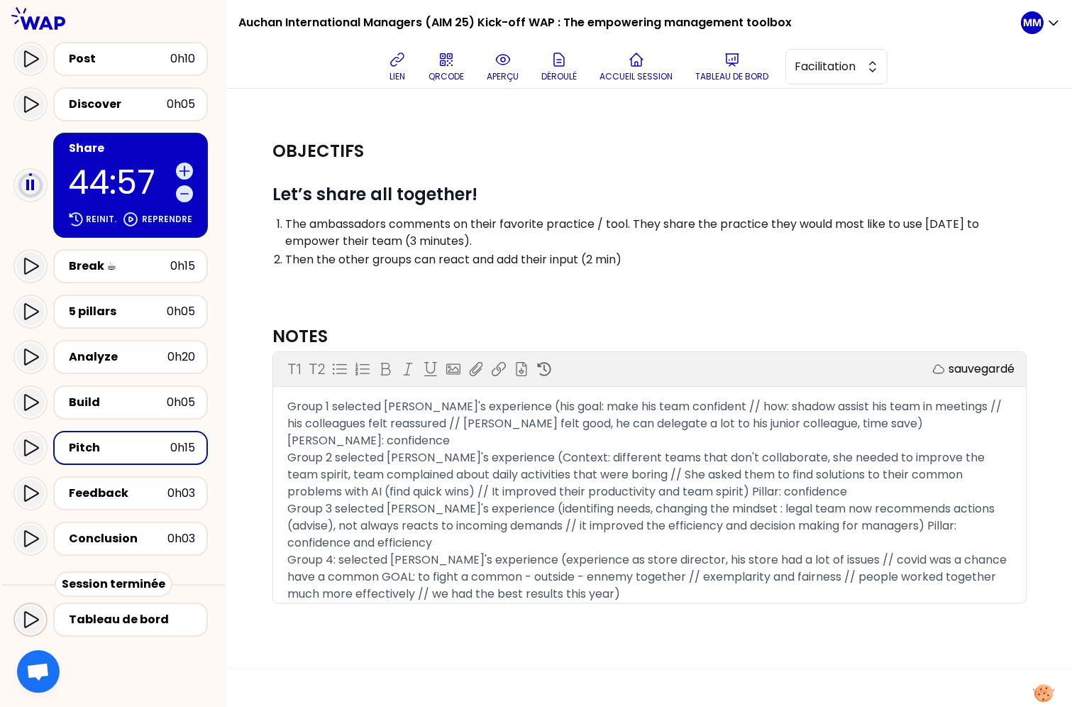
click at [36, 615] on icon at bounding box center [30, 619] width 17 height 17
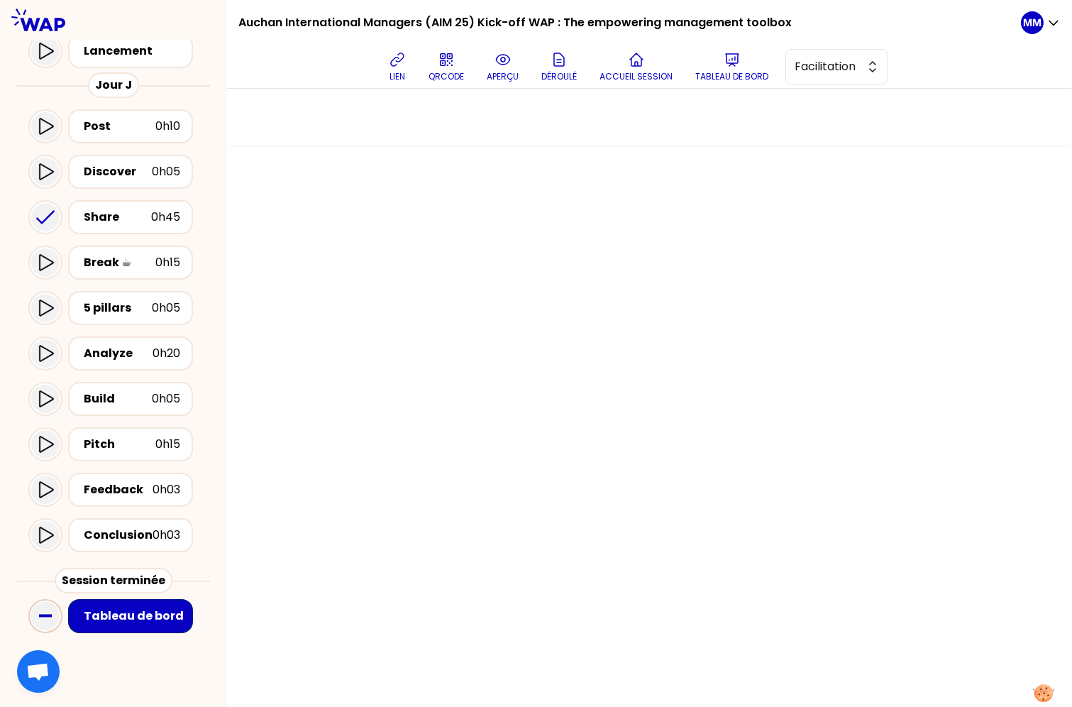
scroll to position [77, 0]
